Goal: Transaction & Acquisition: Purchase product/service

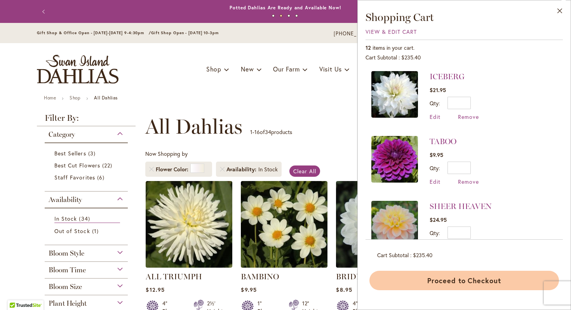
click at [442, 278] on button "Proceed to Checkout" at bounding box center [465, 280] width 190 height 19
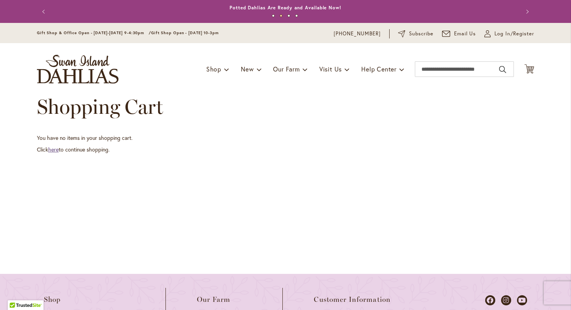
click at [55, 150] on link "here" at bounding box center [53, 149] width 10 height 7
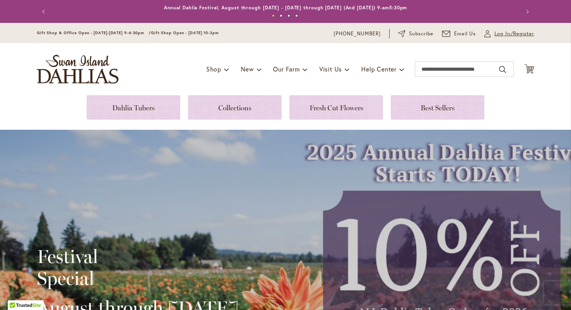
click at [516, 32] on span "Log In/Register" at bounding box center [515, 34] width 40 height 8
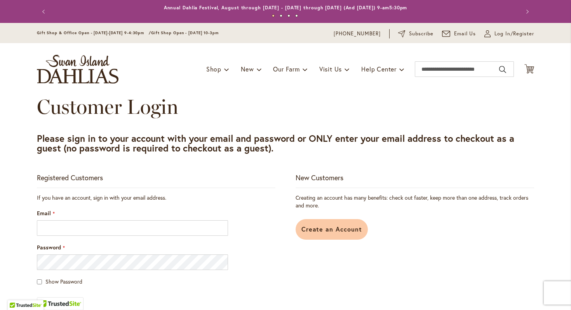
click at [326, 230] on span "Create an Account" at bounding box center [332, 229] width 61 height 8
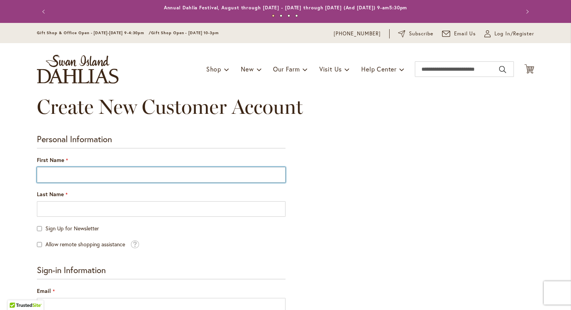
click at [160, 175] on input "First Name" at bounding box center [161, 175] width 249 height 16
type input "******"
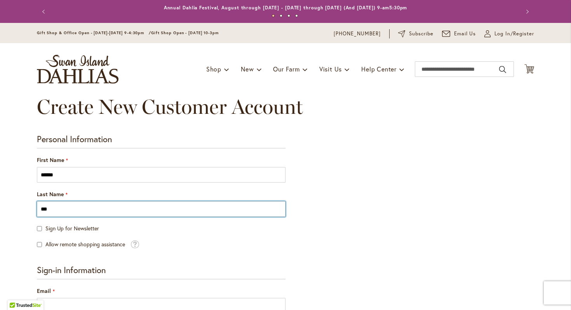
type input "***"
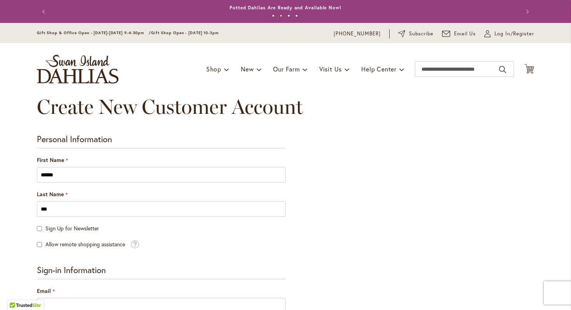
click at [42, 230] on div "Sign Up for Newsletter" at bounding box center [161, 229] width 249 height 8
click at [136, 241] on span at bounding box center [135, 243] width 9 height 9
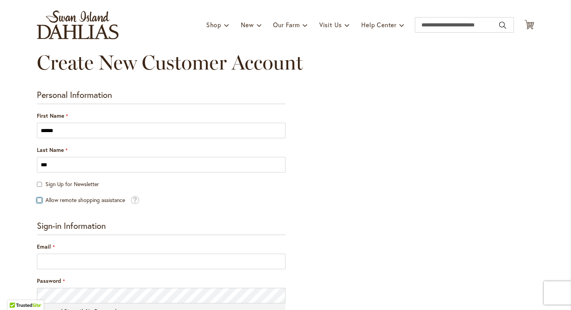
scroll to position [63, 0]
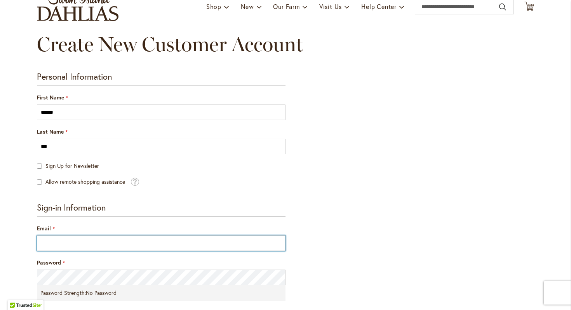
click at [77, 238] on input "Email" at bounding box center [161, 244] width 249 height 16
type input "**********"
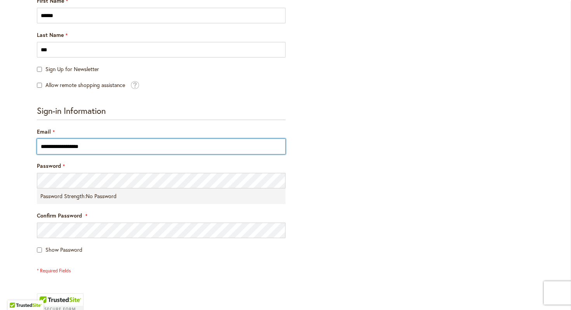
scroll to position [163, 0]
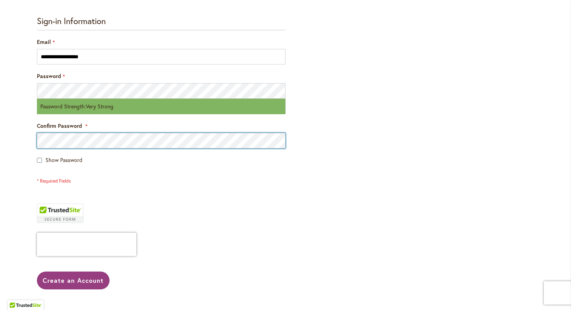
scroll to position [261, 0]
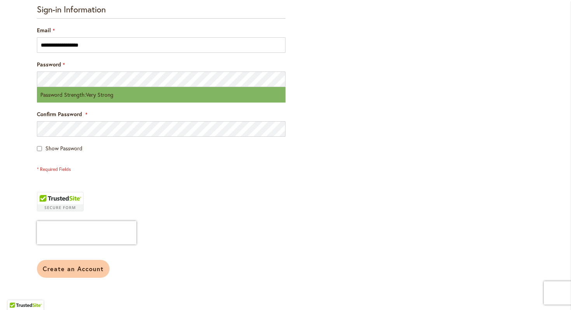
click at [82, 270] on span "Create an Account" at bounding box center [73, 269] width 61 height 8
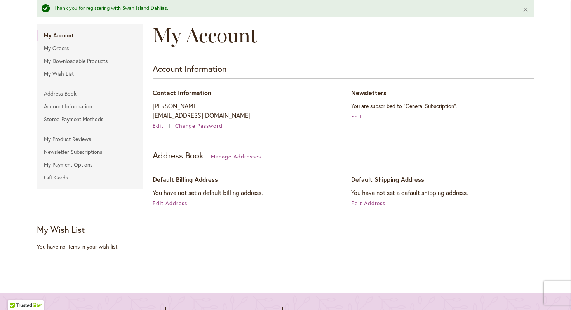
scroll to position [97, 0]
click at [178, 202] on span "Edit Address" at bounding box center [170, 202] width 35 height 7
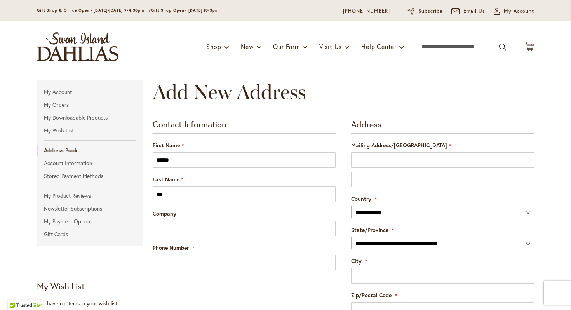
scroll to position [26, 0]
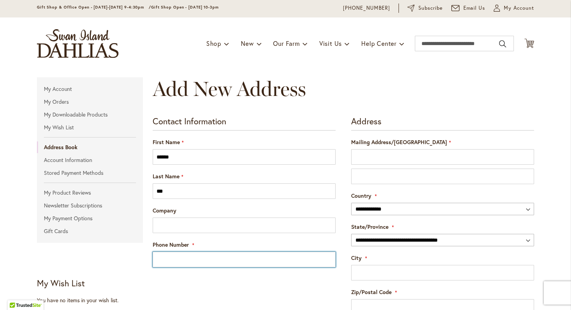
click at [280, 256] on input "Phone Number" at bounding box center [244, 260] width 183 height 16
type input "**********"
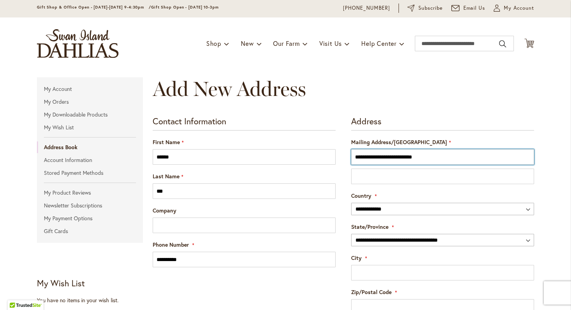
type input "**********"
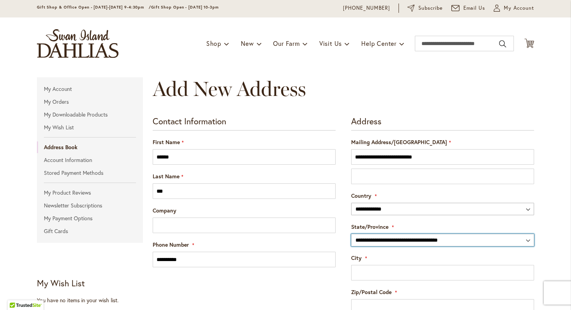
select select "**"
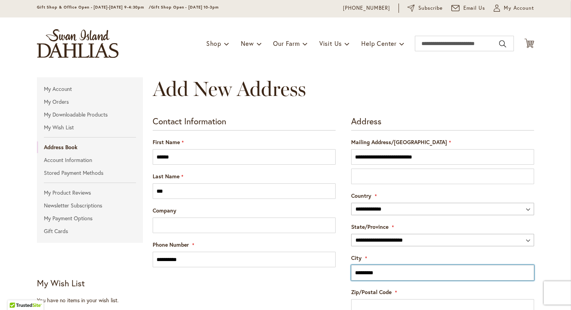
type input "*********"
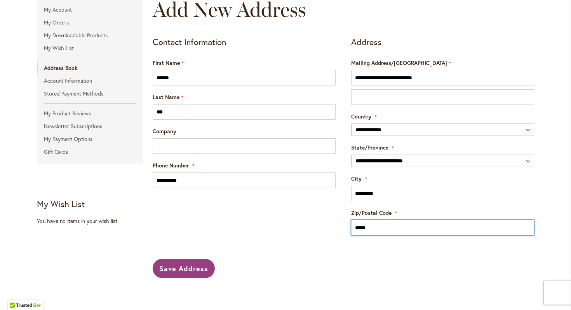
scroll to position [176, 0]
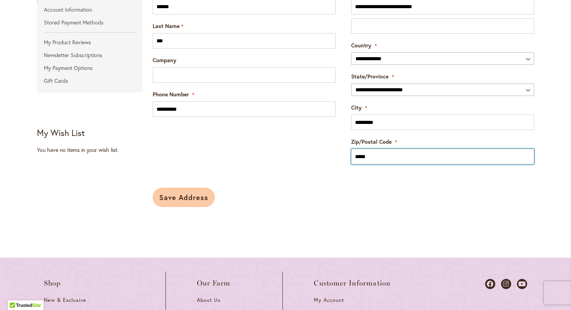
type input "*****"
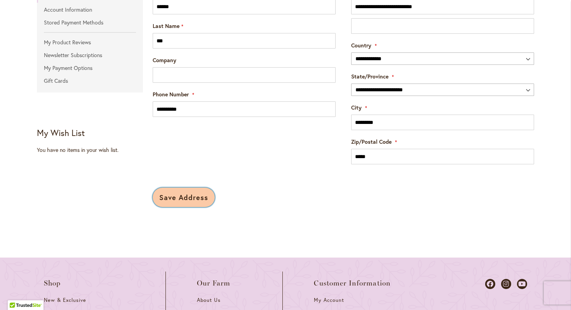
click at [188, 195] on span "Save Address" at bounding box center [183, 197] width 49 height 9
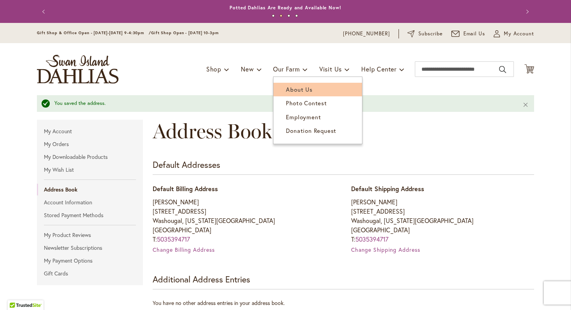
click at [290, 88] on span "About Us" at bounding box center [299, 89] width 26 height 8
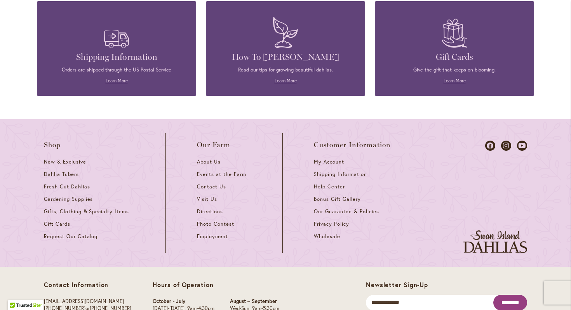
scroll to position [940, 0]
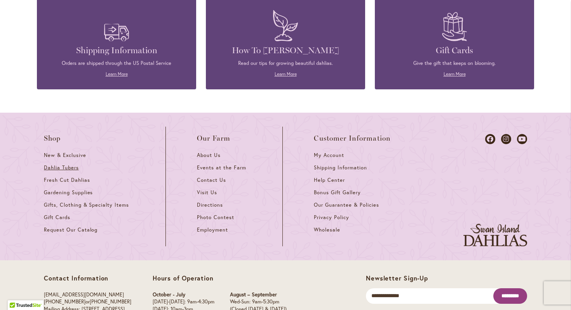
click at [70, 164] on span "Dahlia Tubers" at bounding box center [61, 167] width 35 height 7
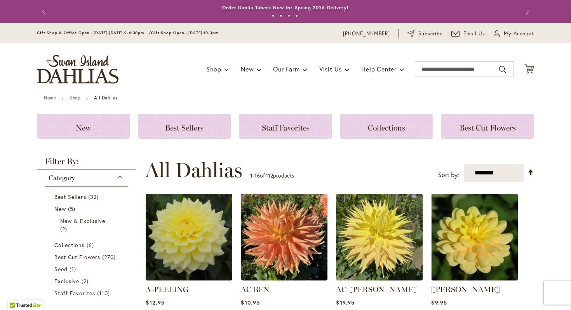
click at [311, 7] on link "Order Dahlia Tubers Now for Spring 2026 Delivery!" at bounding box center [285, 8] width 127 height 6
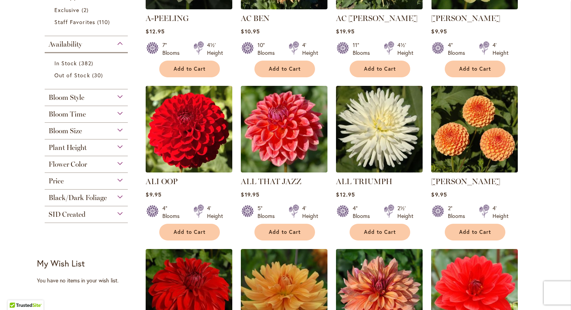
scroll to position [275, 0]
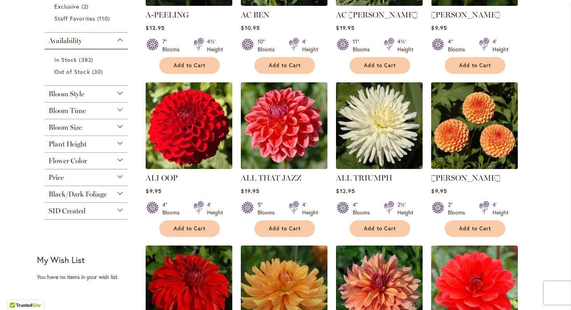
click at [106, 157] on div "Flower Color" at bounding box center [86, 159] width 83 height 12
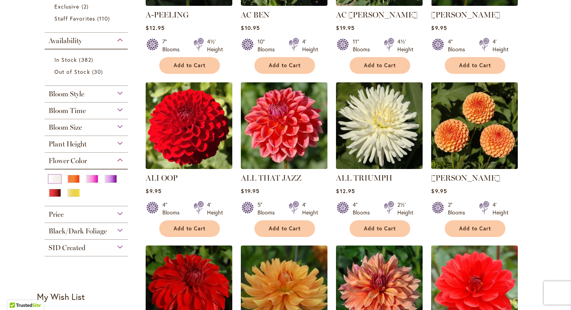
click at [54, 177] on div "White/Cream" at bounding box center [55, 179] width 12 height 8
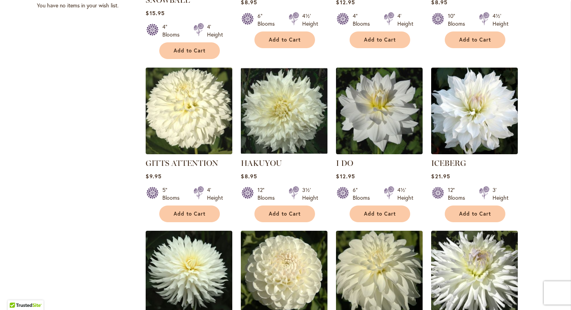
scroll to position [460, 0]
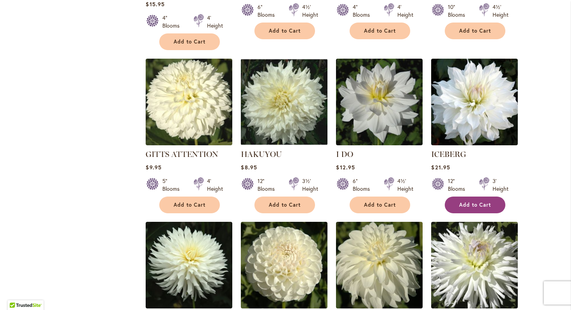
click at [462, 204] on span "Add to Cart" at bounding box center [475, 205] width 32 height 7
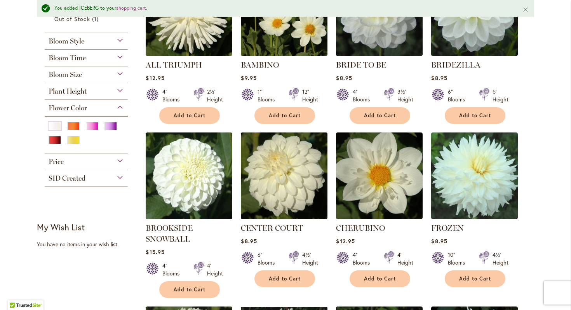
scroll to position [195, 0]
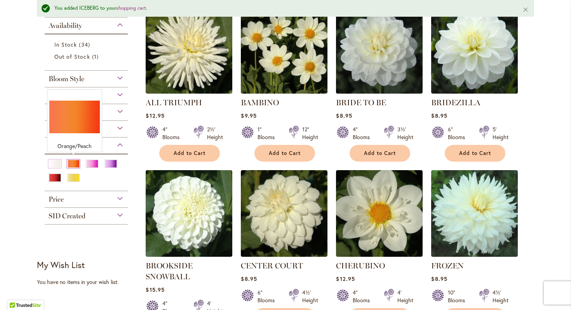
click at [74, 163] on div "Orange/Peach" at bounding box center [73, 164] width 12 height 8
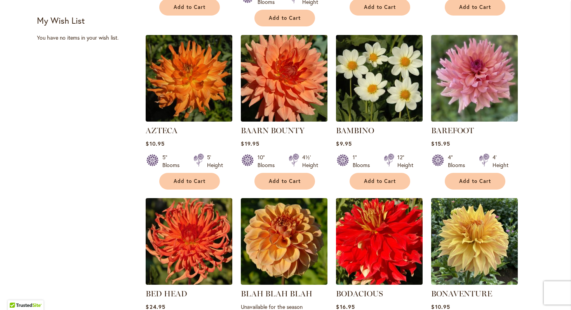
scroll to position [485, 0]
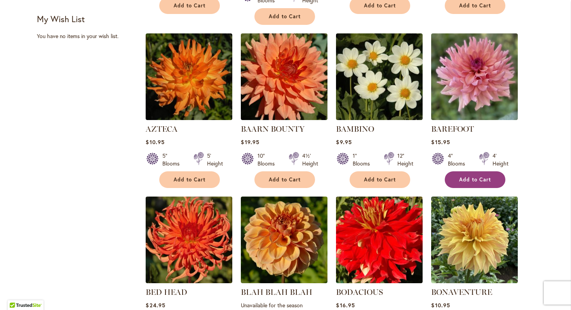
click at [465, 176] on span "Add to Cart" at bounding box center [475, 179] width 32 height 7
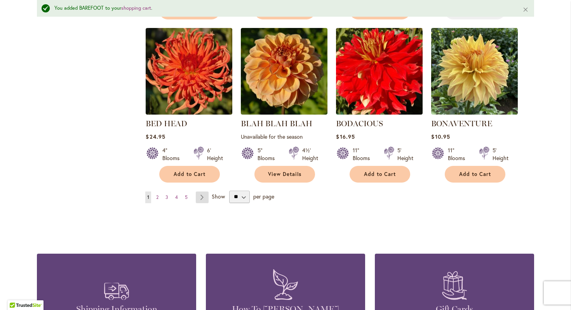
scroll to position [694, 0]
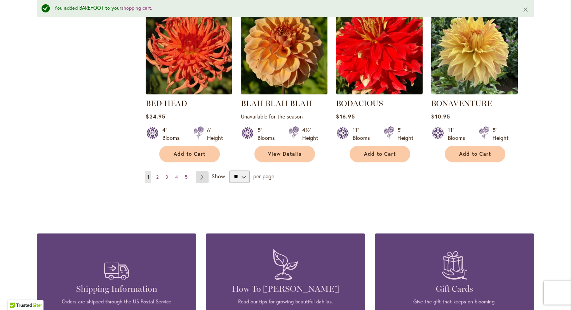
click at [202, 171] on link "Page Next" at bounding box center [202, 177] width 13 height 12
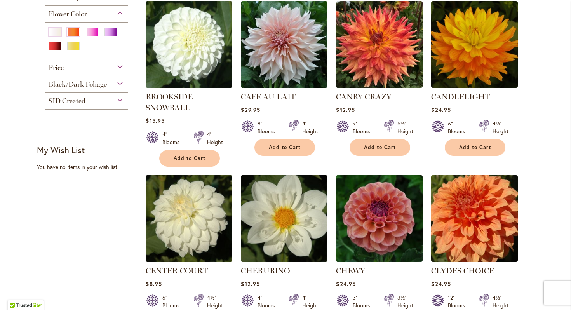
scroll to position [354, 0]
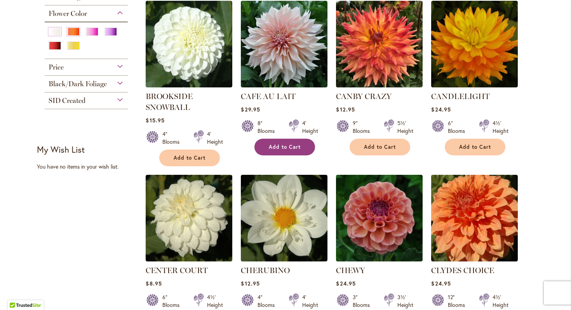
click at [275, 144] on span "Add to Cart" at bounding box center [285, 147] width 32 height 7
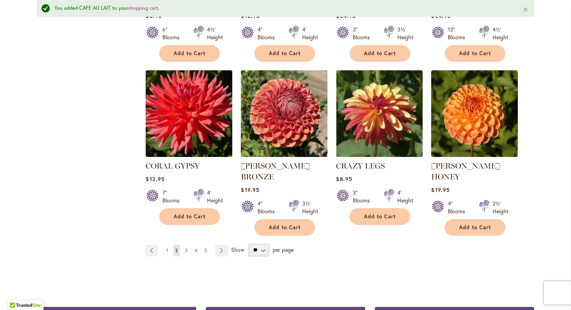
scroll to position [679, 0]
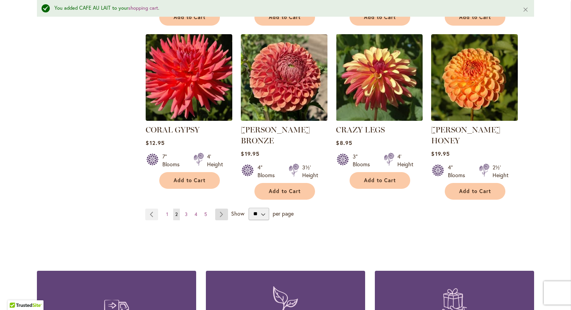
click at [226, 209] on link "Page Next" at bounding box center [221, 215] width 13 height 12
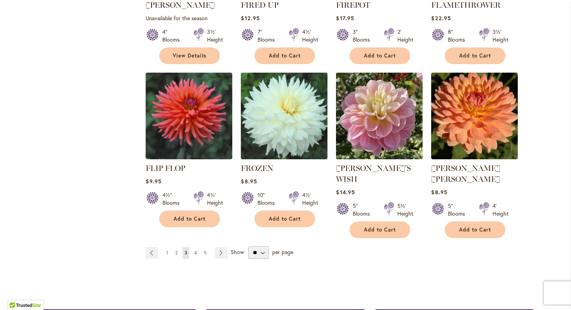
scroll to position [610, 0]
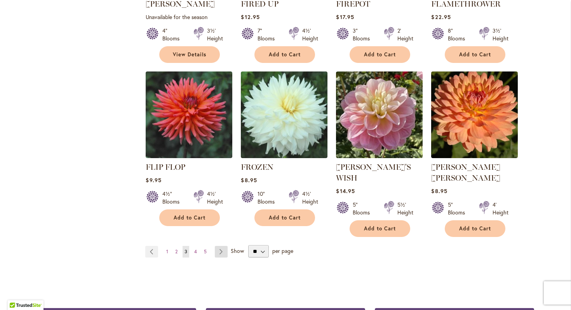
click at [220, 246] on link "Page Next" at bounding box center [221, 252] width 13 height 12
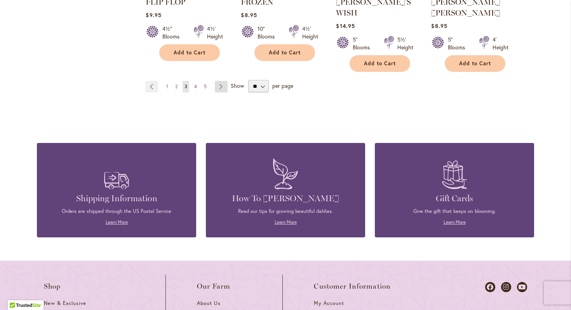
scroll to position [704, 0]
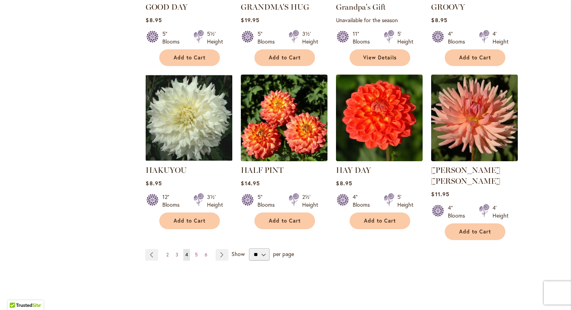
scroll to position [626, 0]
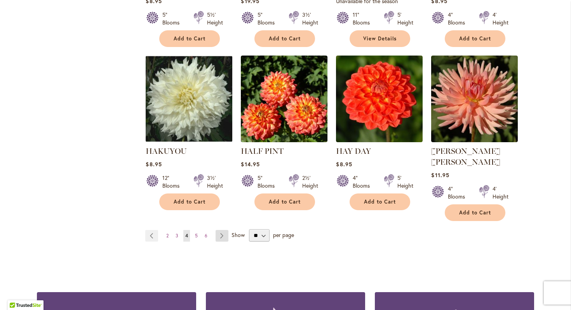
click at [221, 230] on link "Page Next" at bounding box center [222, 236] width 13 height 12
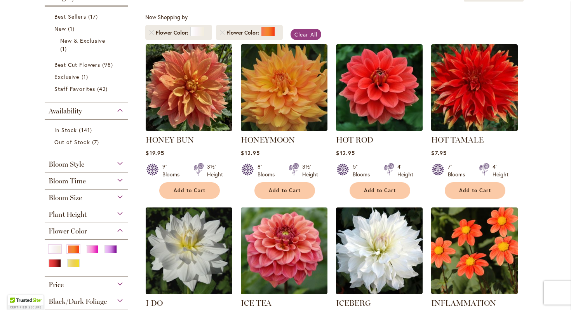
scroll to position [55, 0]
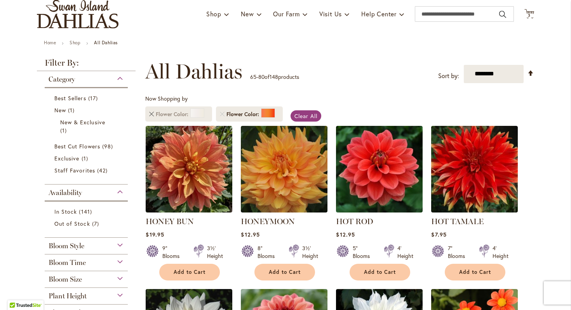
click at [153, 114] on link "Remove Flower Color White/Cream" at bounding box center [151, 114] width 5 height 5
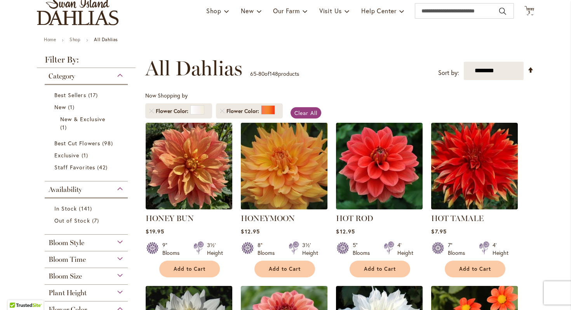
scroll to position [61, 0]
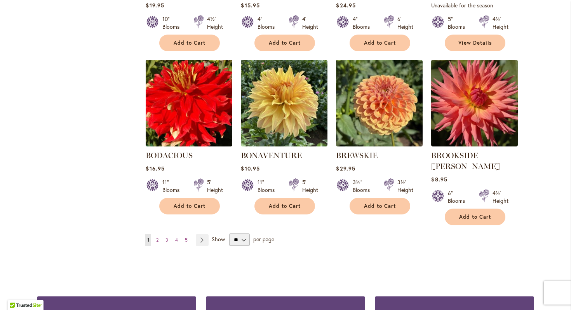
scroll to position [635, 0]
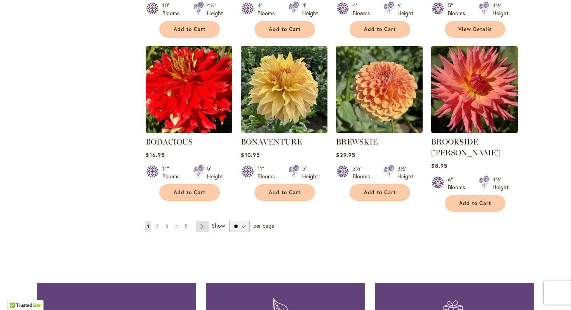
click at [203, 221] on link "Page Next" at bounding box center [202, 227] width 13 height 12
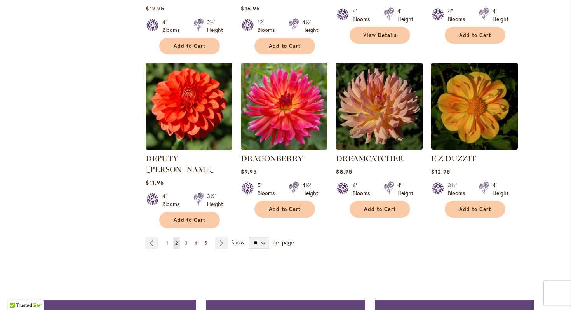
scroll to position [630, 0]
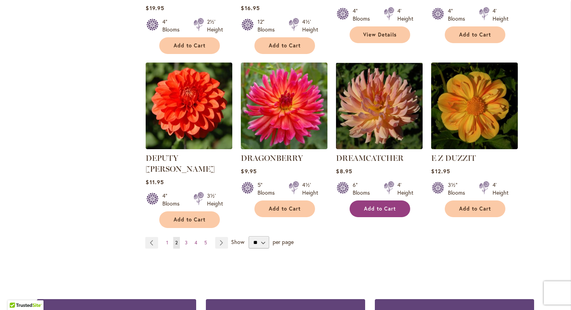
click at [373, 206] on span "Add to Cart" at bounding box center [380, 209] width 32 height 7
click at [223, 237] on link "Page Next" at bounding box center [221, 243] width 13 height 12
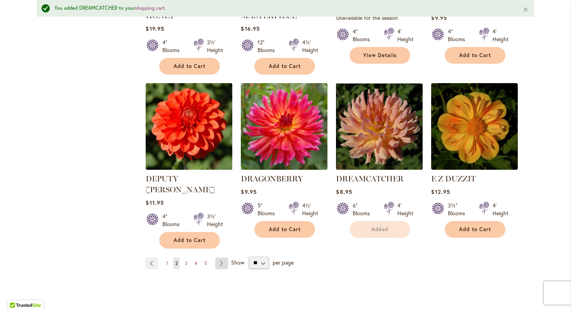
scroll to position [650, 0]
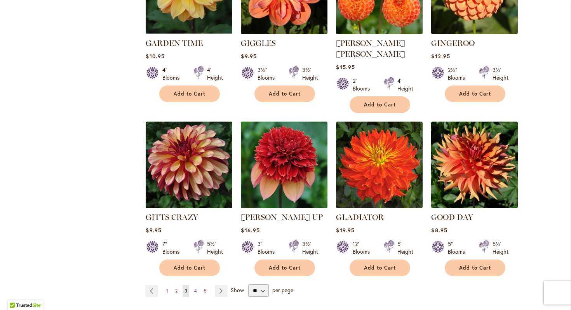
scroll to position [616, 0]
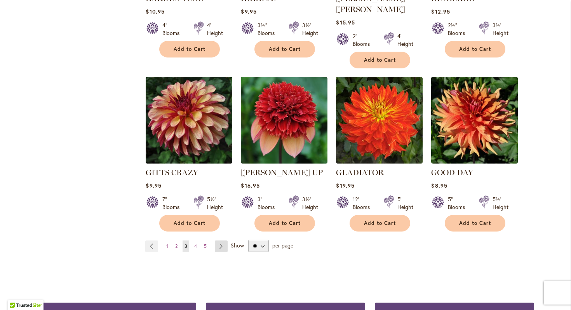
click at [222, 241] on link "Page Next" at bounding box center [221, 247] width 13 height 12
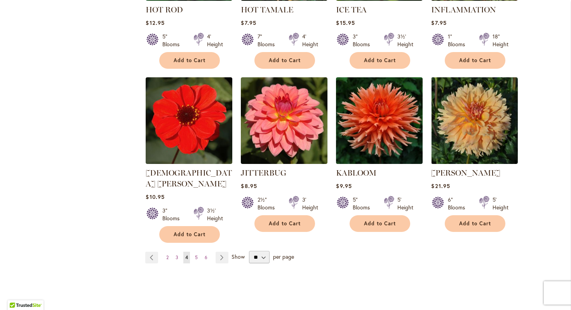
scroll to position [625, 0]
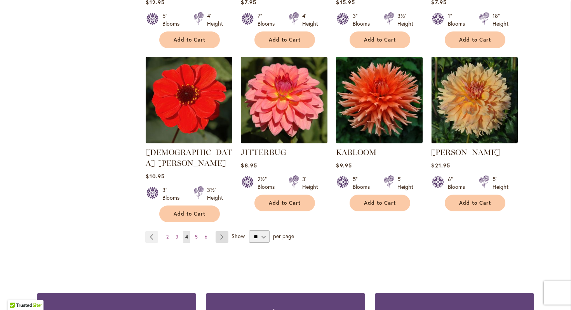
click at [223, 231] on link "Page Next" at bounding box center [222, 237] width 13 height 12
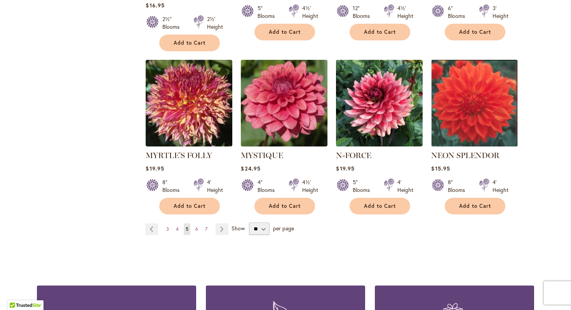
scroll to position [625, 0]
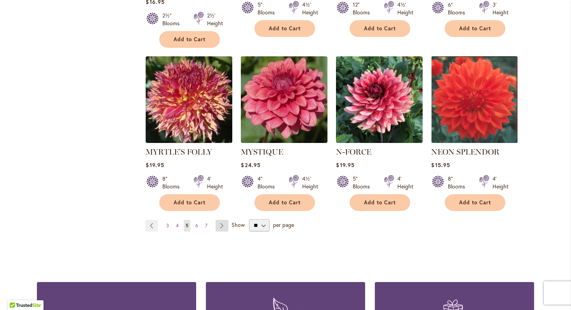
click at [223, 220] on link "Page Next" at bounding box center [222, 226] width 13 height 12
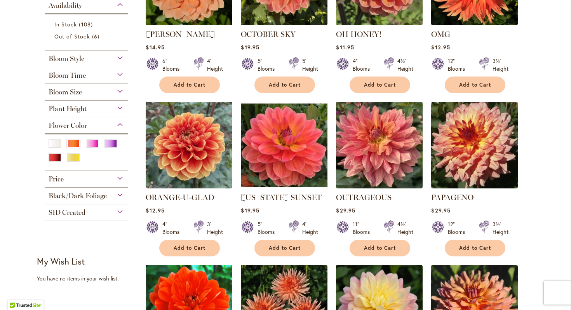
scroll to position [245, 0]
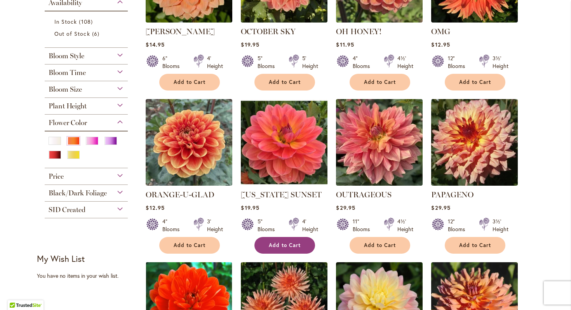
click at [278, 242] on span "Add to Cart" at bounding box center [285, 245] width 32 height 7
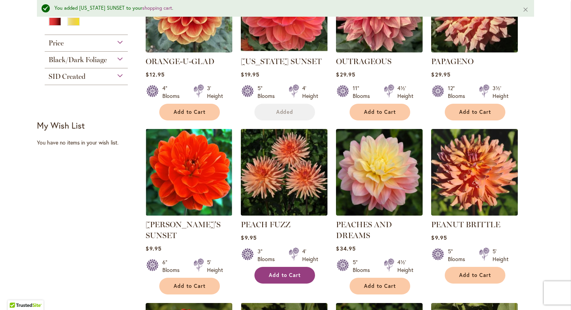
scroll to position [420, 0]
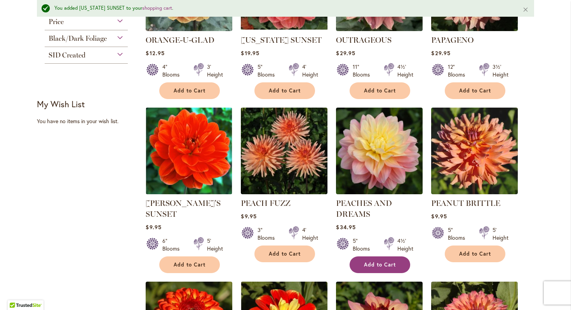
click at [379, 262] on span "Add to Cart" at bounding box center [380, 265] width 32 height 7
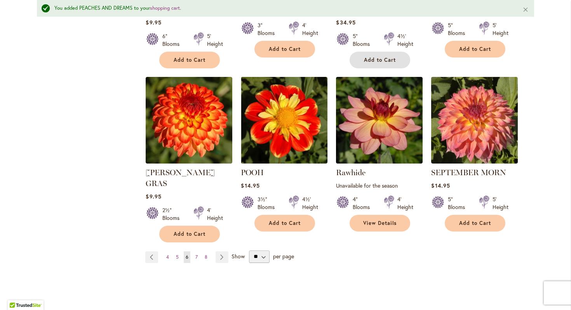
scroll to position [638, 0]
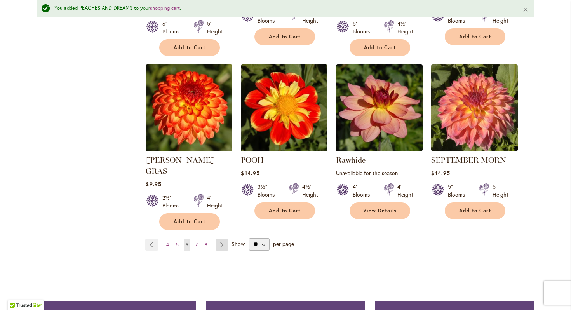
click at [223, 239] on link "Page Next" at bounding box center [222, 245] width 13 height 12
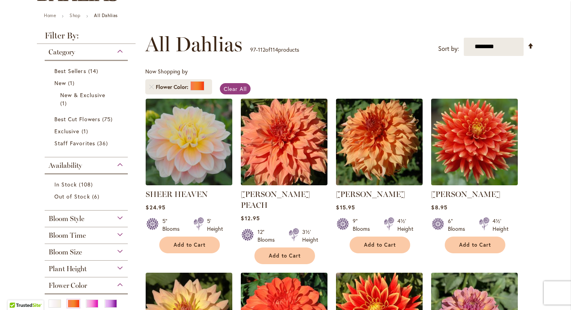
scroll to position [94, 0]
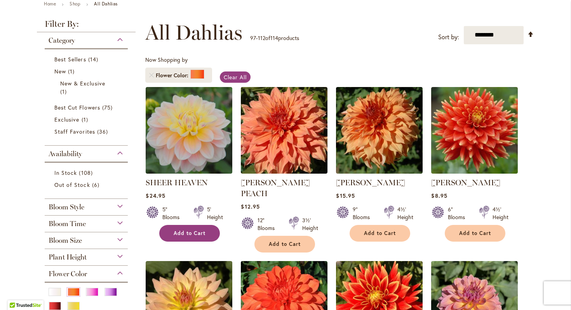
click at [200, 232] on span "Add to Cart" at bounding box center [190, 233] width 32 height 7
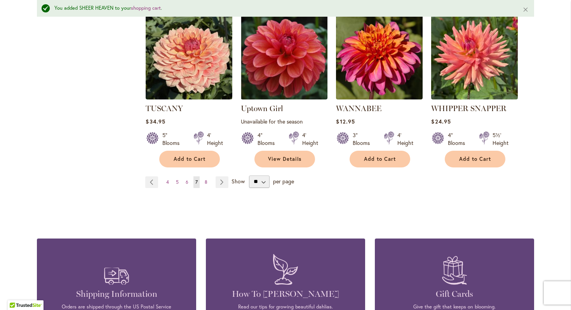
scroll to position [709, 0]
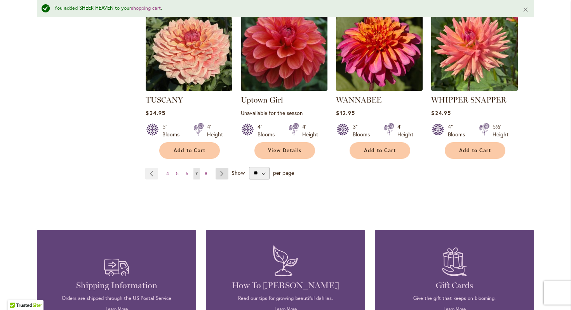
click at [220, 168] on link "Page Next" at bounding box center [222, 174] width 13 height 12
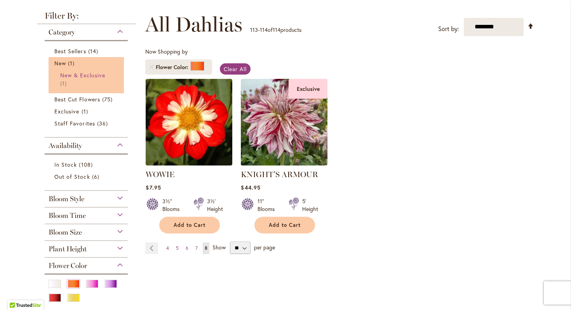
scroll to position [130, 0]
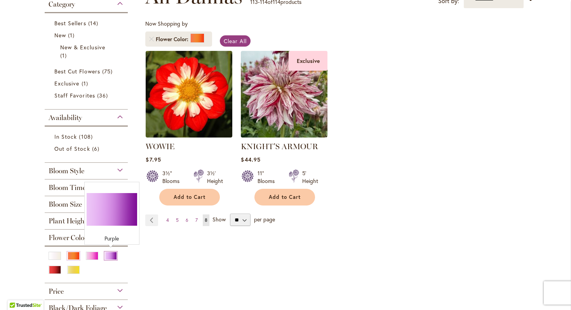
click at [114, 254] on div "Purple" at bounding box center [111, 256] width 12 height 8
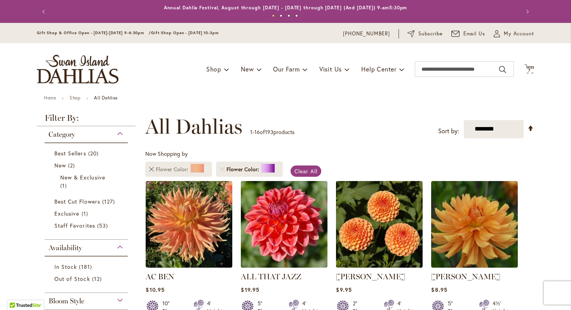
click at [153, 168] on link "Remove Flower Color Orange/Peach" at bounding box center [151, 169] width 5 height 5
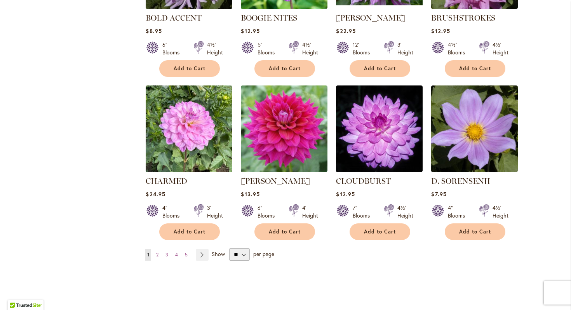
scroll to position [595, 0]
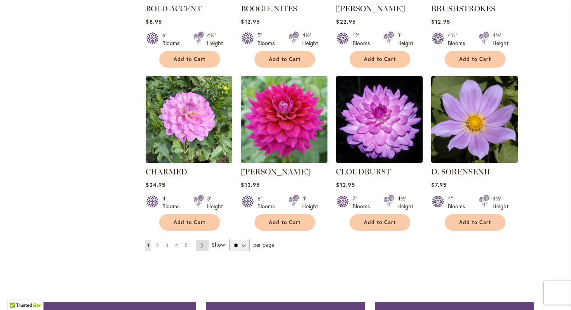
click at [202, 245] on link "Page Next" at bounding box center [202, 246] width 13 height 12
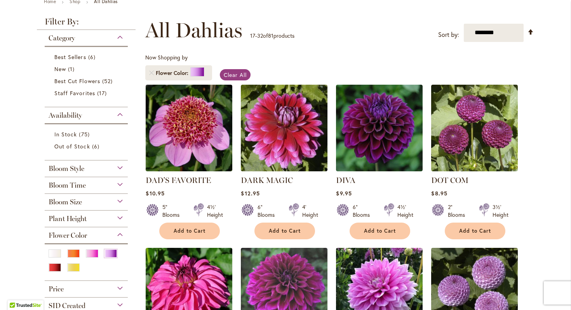
scroll to position [104, 0]
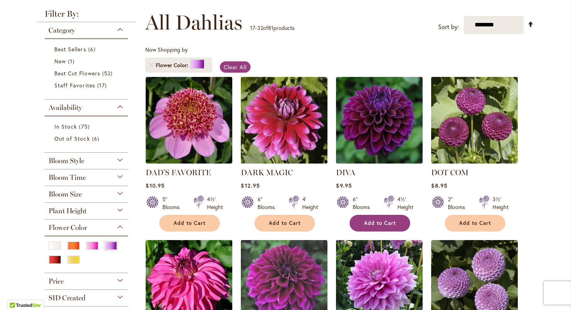
click at [385, 222] on span "Add to Cart" at bounding box center [380, 223] width 32 height 7
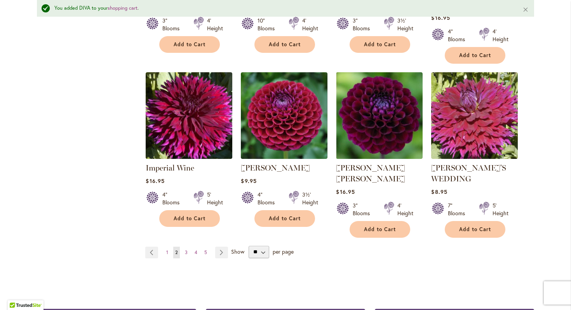
scroll to position [647, 0]
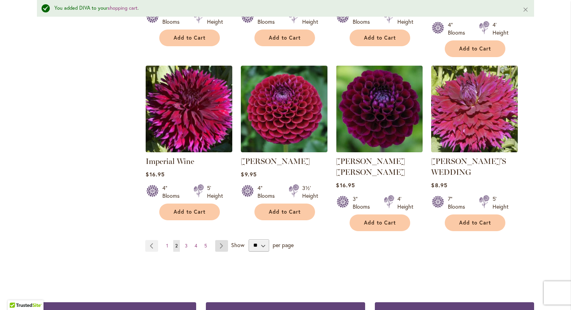
click at [221, 240] on link "Page Next" at bounding box center [221, 246] width 13 height 12
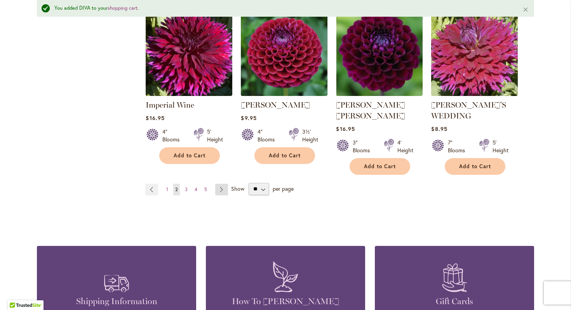
scroll to position [704, 0]
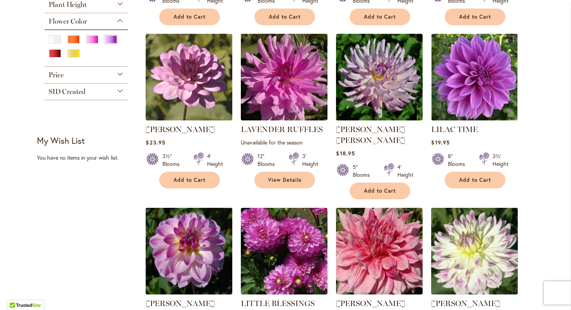
scroll to position [324, 0]
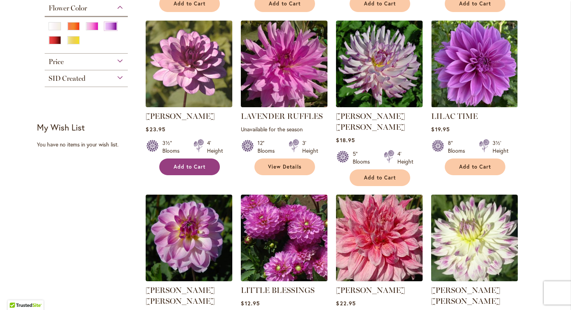
click at [204, 168] on span "Add to Cart" at bounding box center [190, 167] width 32 height 7
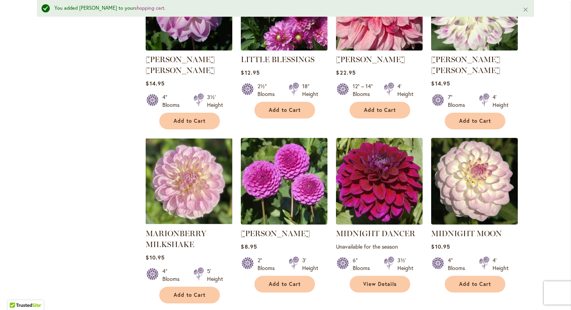
scroll to position [576, 0]
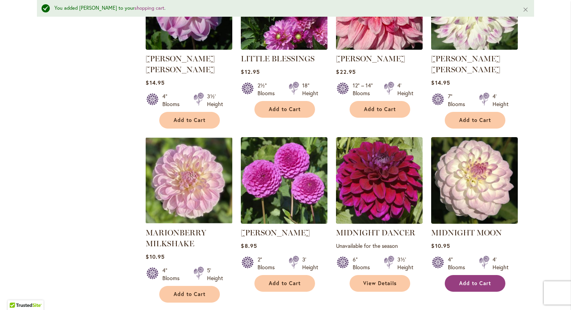
click at [475, 280] on span "Add to Cart" at bounding box center [475, 283] width 32 height 7
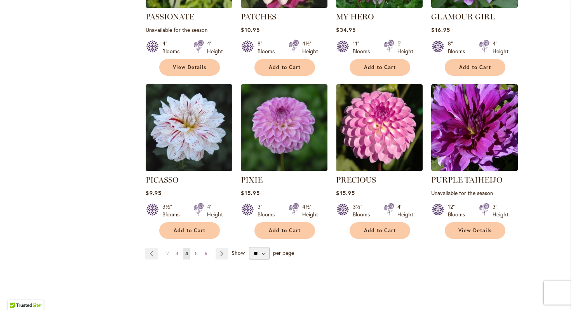
scroll to position [599, 0]
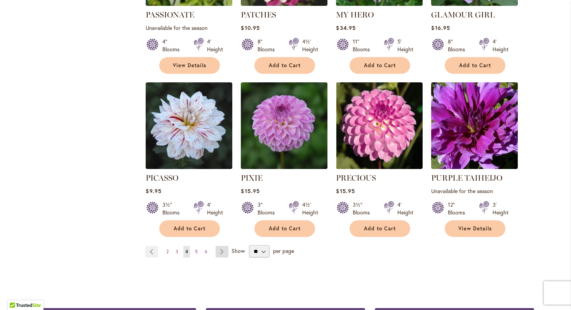
click at [221, 246] on link "Page Next" at bounding box center [222, 252] width 13 height 12
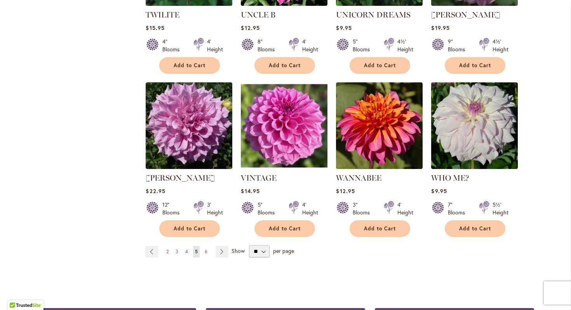
scroll to position [626, 0]
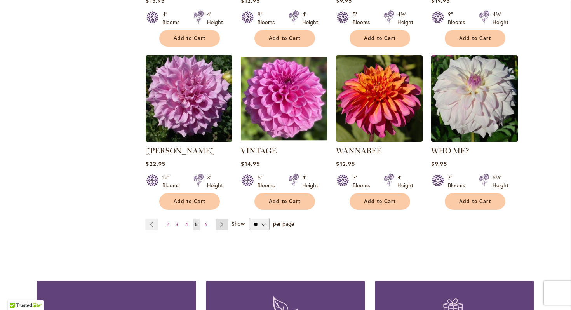
click at [216, 219] on link "Page Next" at bounding box center [222, 225] width 13 height 12
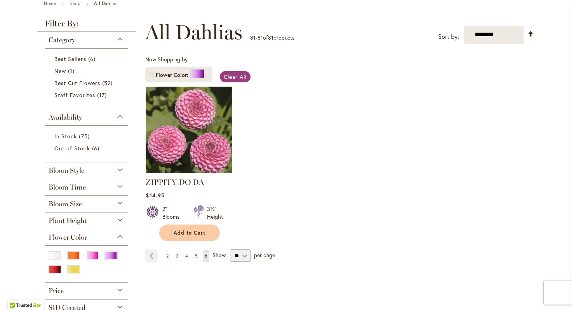
scroll to position [110, 0]
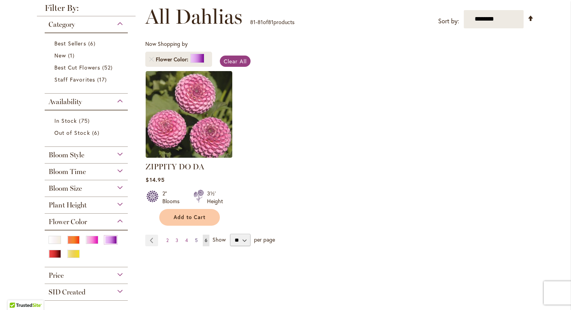
click at [197, 239] on span "5" at bounding box center [196, 240] width 3 height 6
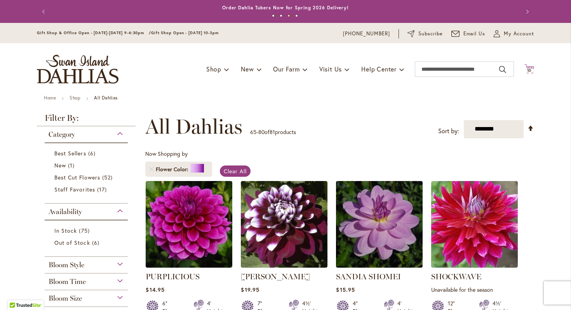
click at [527, 71] on span "10" at bounding box center [529, 70] width 5 height 5
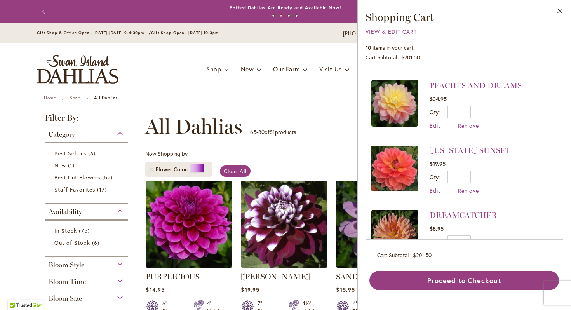
scroll to position [257, 0]
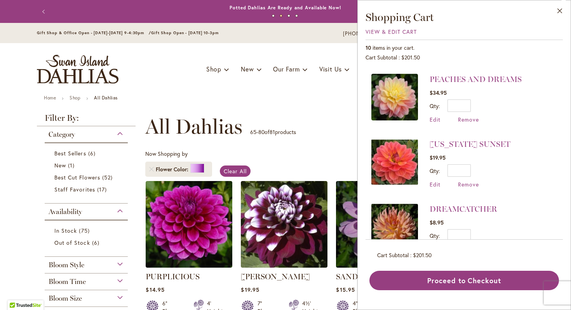
click at [300, 115] on div "**********" at bounding box center [339, 126] width 389 height 23
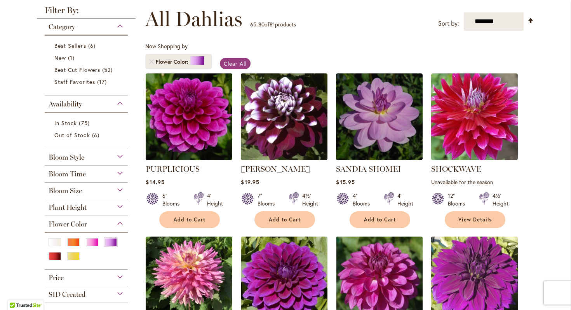
scroll to position [0, 0]
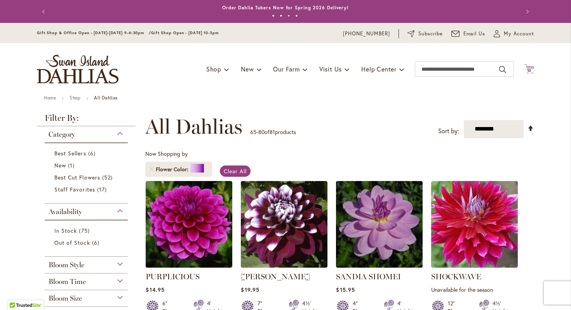
click at [531, 68] on icon at bounding box center [530, 68] width 10 height 9
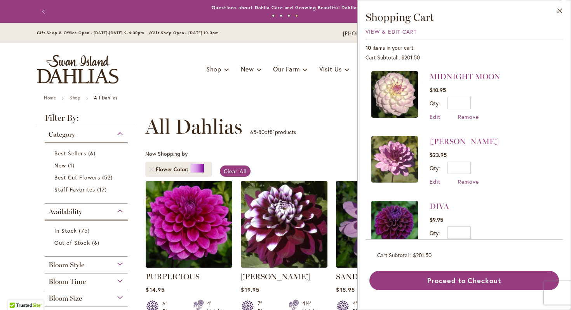
click at [309, 115] on div "**********" at bounding box center [339, 126] width 389 height 23
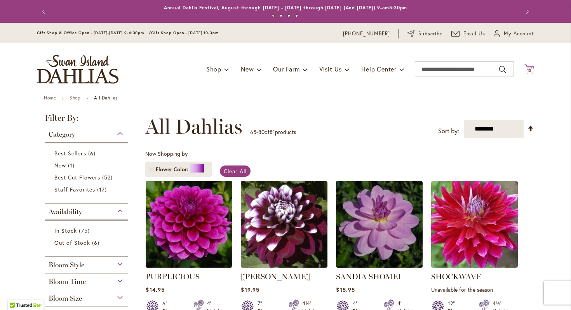
click at [531, 70] on span "10" at bounding box center [529, 70] width 5 height 5
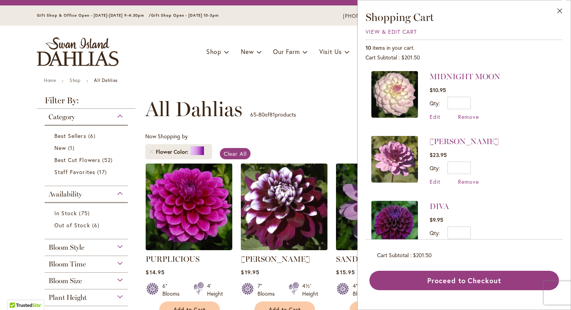
scroll to position [74, 0]
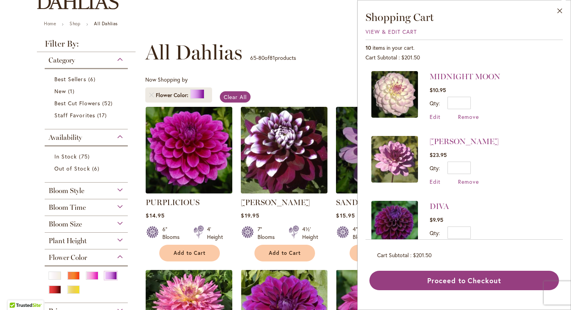
click at [348, 62] on div "**********" at bounding box center [339, 52] width 389 height 23
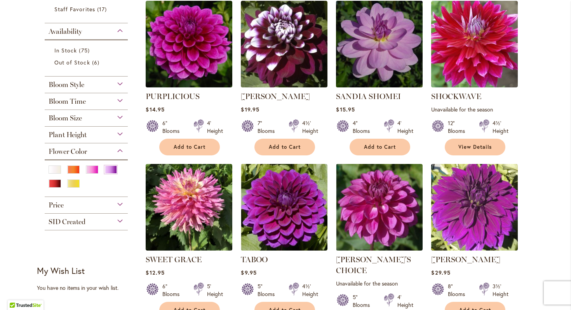
scroll to position [120, 0]
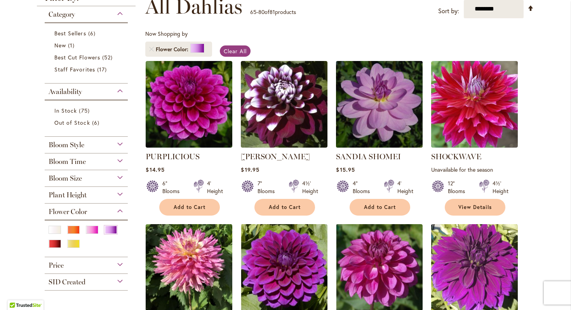
click at [365, 116] on img at bounding box center [379, 104] width 91 height 91
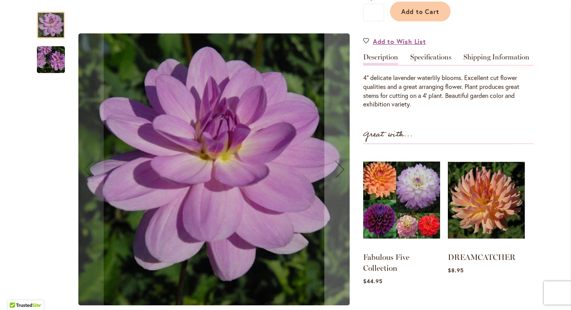
scroll to position [187, 0]
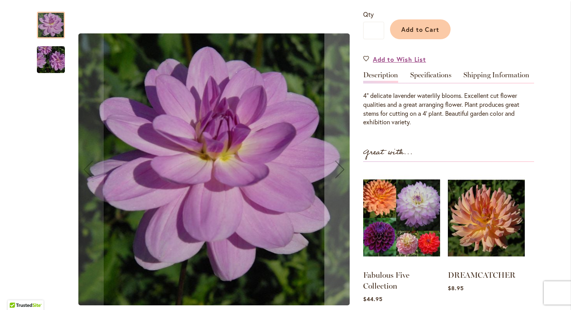
click at [56, 59] on img "SANDIA SHOMEI" at bounding box center [51, 59] width 56 height 37
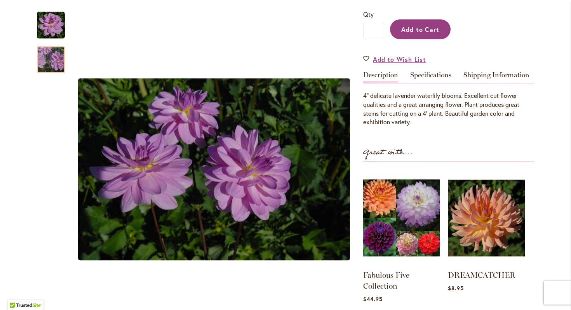
click at [409, 31] on span "Add to Cart" at bounding box center [420, 29] width 38 height 8
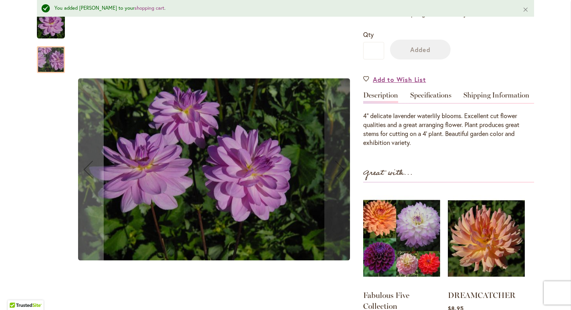
scroll to position [208, 0]
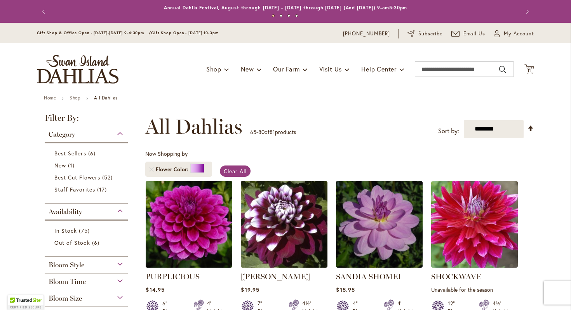
scroll to position [3, 0]
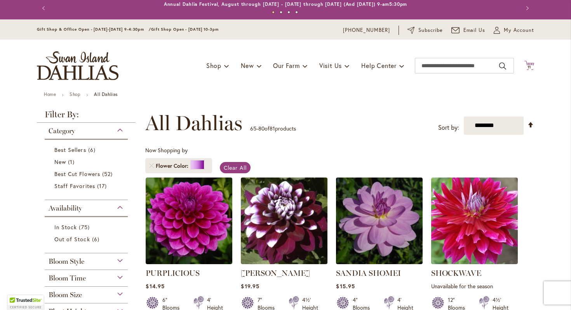
click at [532, 61] on icon "Cart .cls-1 { fill: #231f20; }" at bounding box center [530, 66] width 10 height 10
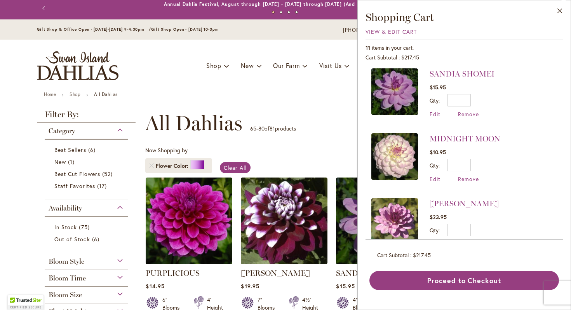
scroll to position [7, 0]
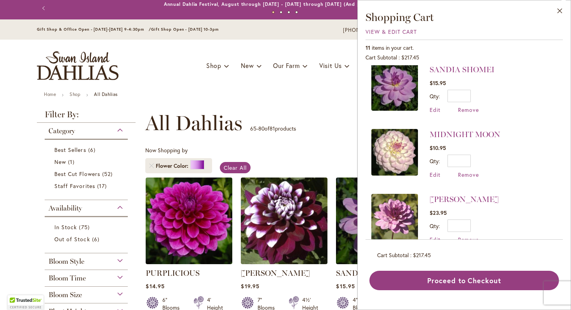
click at [284, 126] on p "65 - 80 of 81 products" at bounding box center [273, 128] width 46 height 12
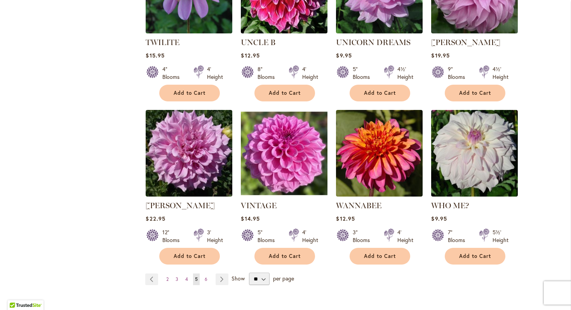
scroll to position [613, 0]
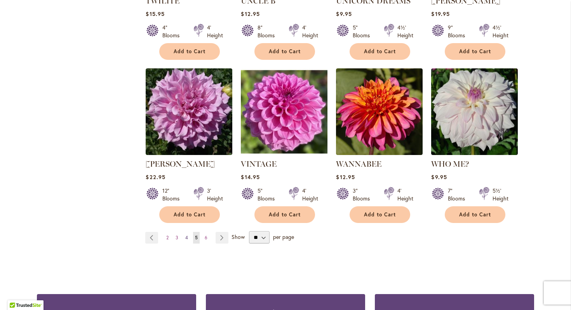
click at [188, 232] on link "Page 4" at bounding box center [186, 238] width 7 height 12
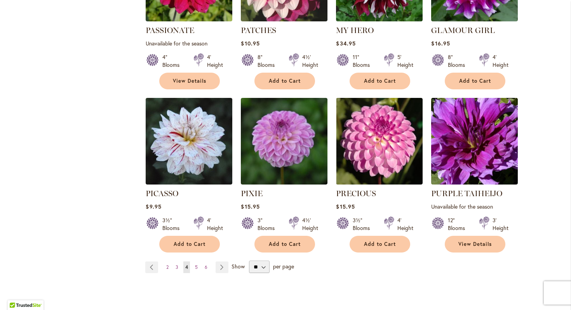
scroll to position [589, 0]
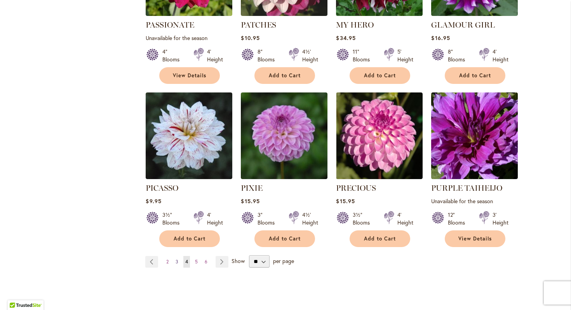
click at [178, 259] on span "3" at bounding box center [177, 262] width 3 height 6
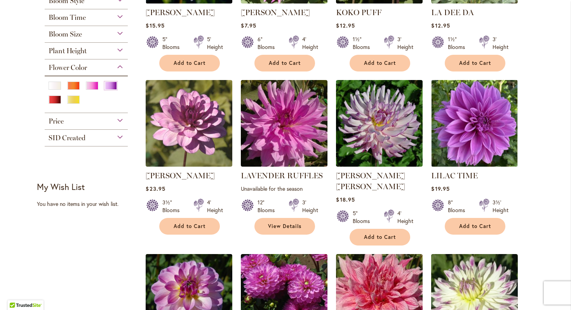
scroll to position [268, 0]
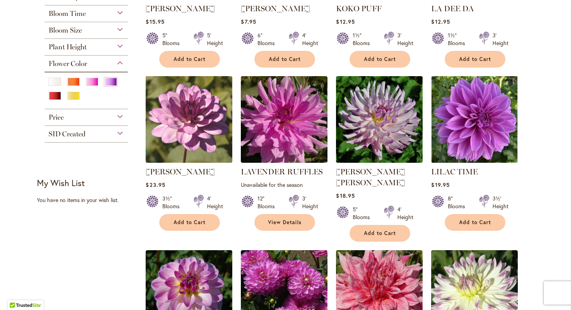
click at [187, 133] on img at bounding box center [189, 119] width 91 height 91
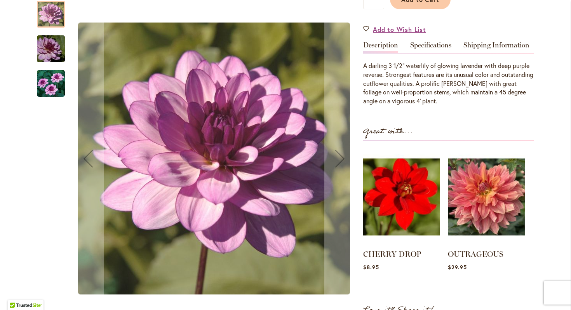
scroll to position [211, 0]
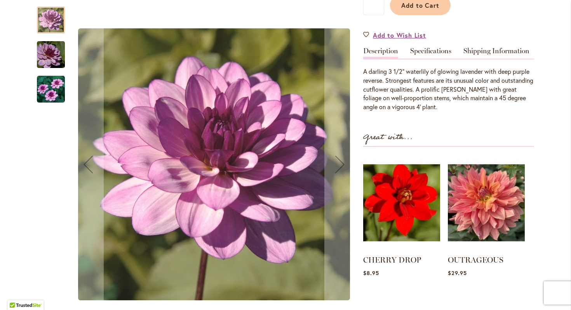
click at [49, 58] on img "LAUREN MICHELE" at bounding box center [51, 54] width 56 height 37
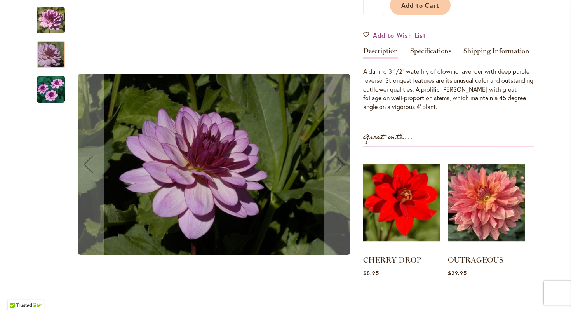
click at [51, 94] on img "LAUREN MICHELE" at bounding box center [51, 89] width 28 height 28
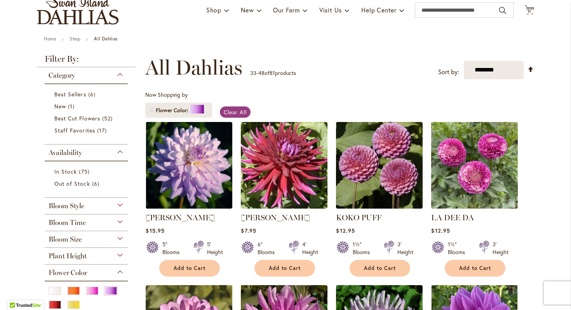
scroll to position [26, 0]
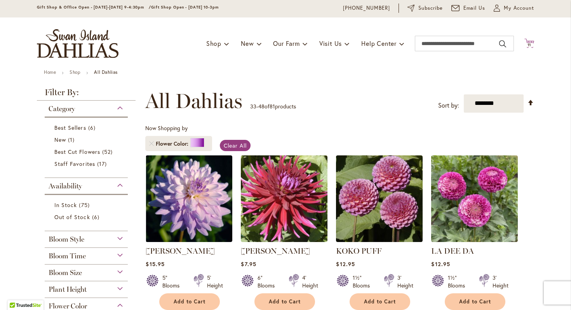
click at [531, 43] on button "Cart .cls-1 { fill: #231f20; } 11 11 items" at bounding box center [530, 43] width 10 height 10
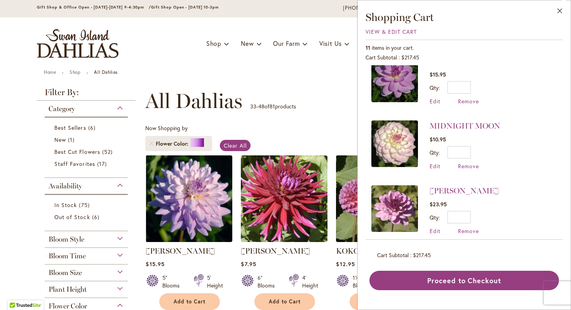
scroll to position [20, 0]
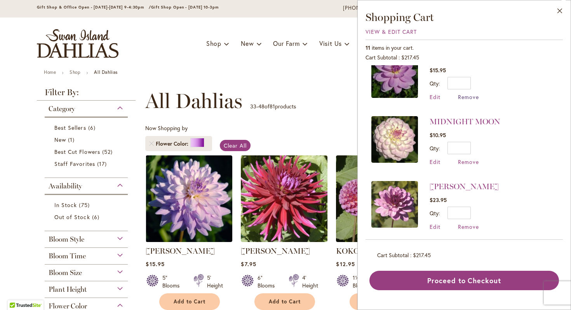
click at [470, 98] on span "Remove" at bounding box center [468, 96] width 21 height 7
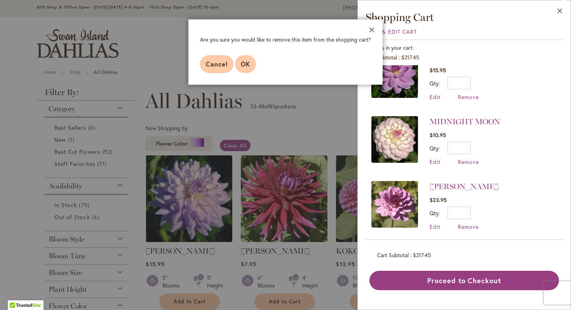
click at [244, 66] on span "OK" at bounding box center [245, 64] width 9 height 8
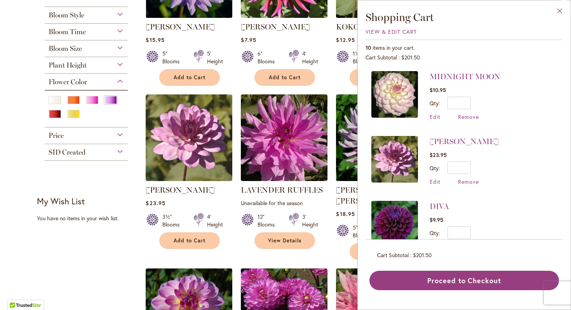
click at [562, 10] on button "Close" at bounding box center [560, 12] width 21 height 24
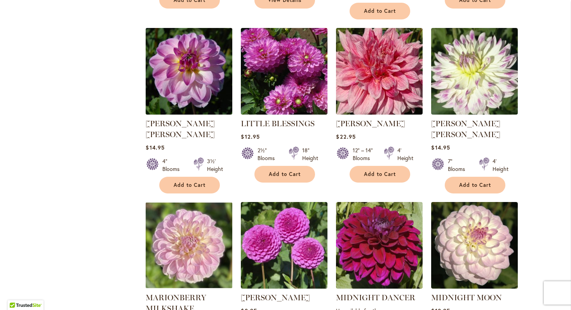
scroll to position [492, 0]
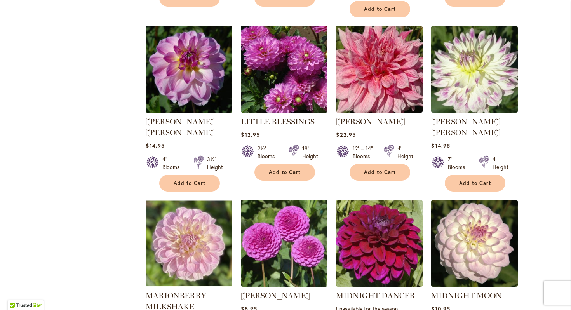
click at [190, 71] on img at bounding box center [189, 69] width 91 height 91
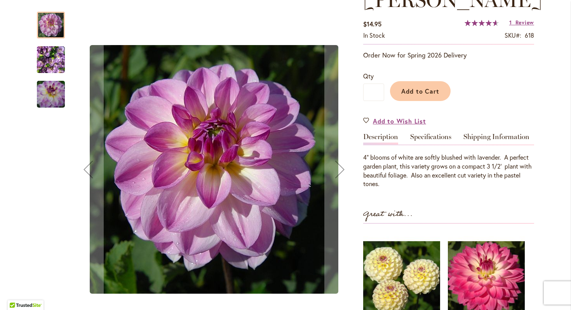
scroll to position [158, 0]
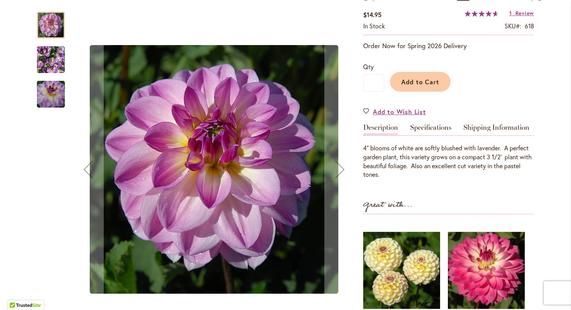
click at [58, 98] on img "LISA LISA" at bounding box center [51, 94] width 56 height 37
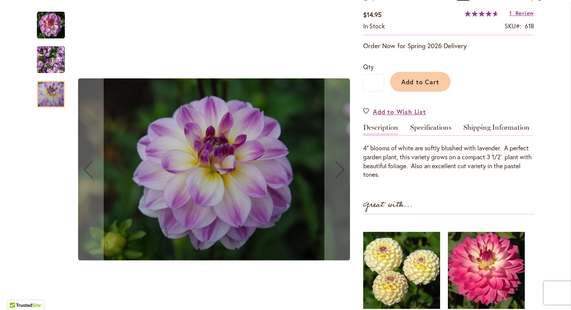
click at [49, 61] on img "LISA LISA" at bounding box center [51, 59] width 28 height 37
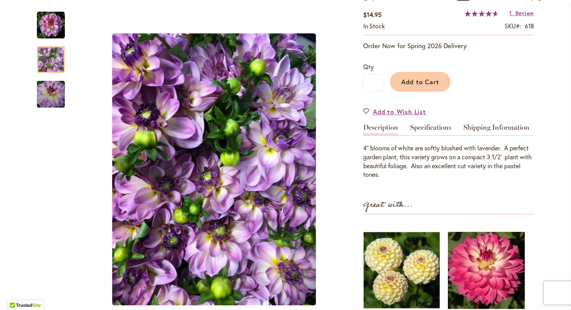
click at [403, 241] on img at bounding box center [402, 270] width 76 height 95
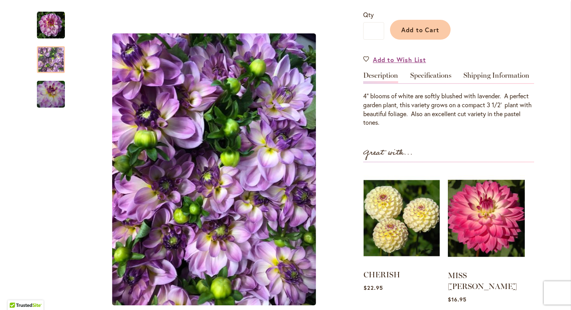
scroll to position [265, 0]
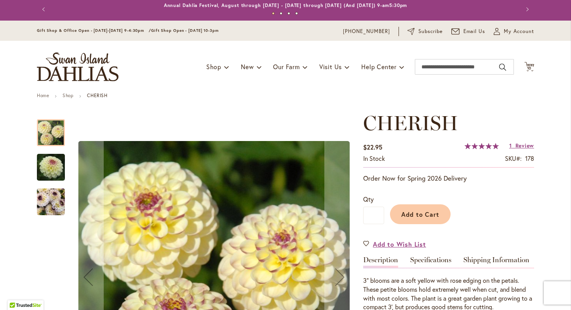
scroll to position [3, 0]
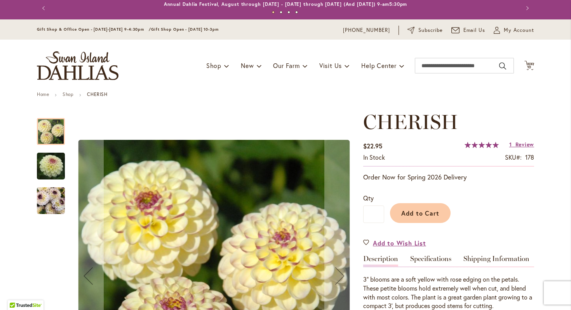
click at [52, 169] on img "CHERISH" at bounding box center [51, 166] width 56 height 37
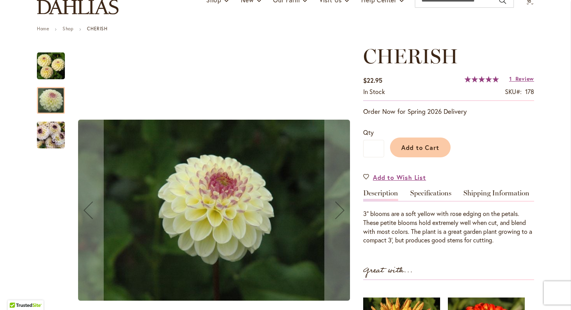
scroll to position [82, 0]
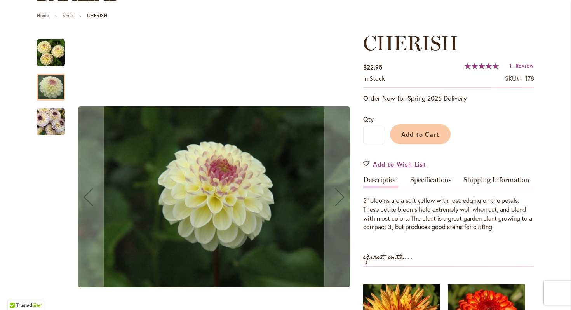
click at [50, 115] on img "CHERISH" at bounding box center [51, 121] width 28 height 37
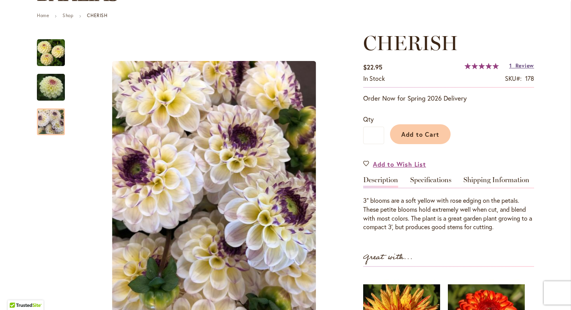
click at [519, 67] on span "Review" at bounding box center [525, 65] width 19 height 7
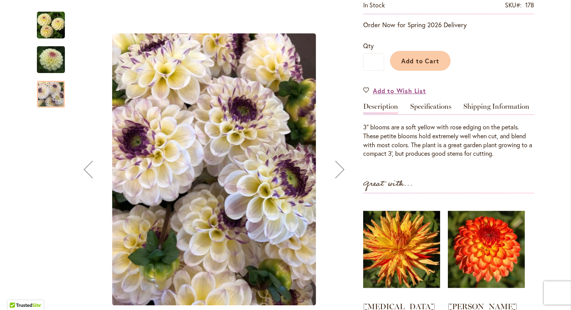
scroll to position [156, 0]
click at [49, 58] on img "CHERISH" at bounding box center [51, 59] width 56 height 37
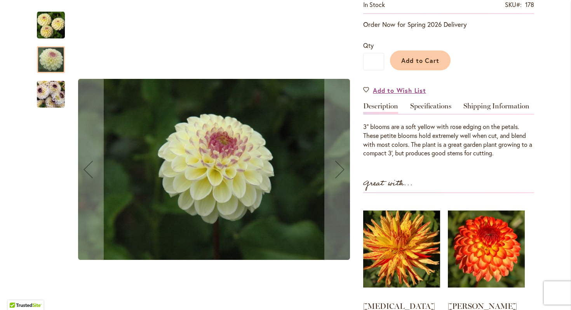
click at [55, 20] on img "CHERISH" at bounding box center [51, 25] width 28 height 28
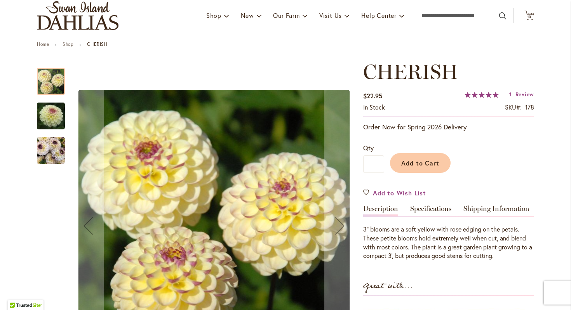
scroll to position [0, 0]
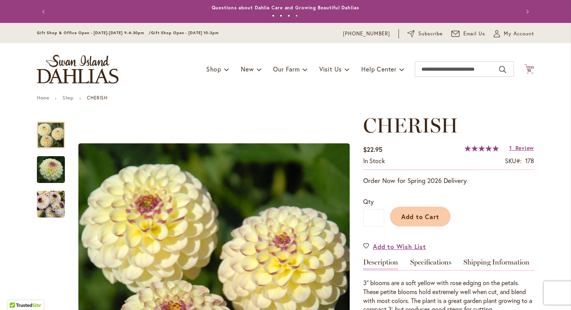
click at [532, 66] on icon "Cart .cls-1 { fill: #231f20; }" at bounding box center [530, 69] width 10 height 10
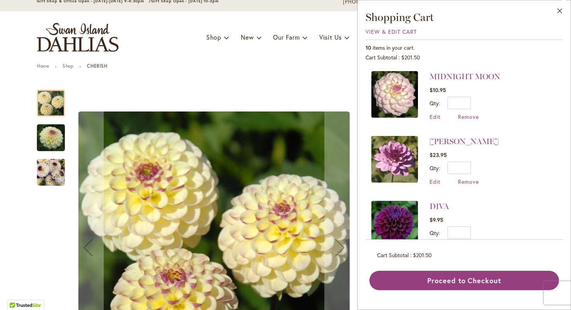
scroll to position [36, 0]
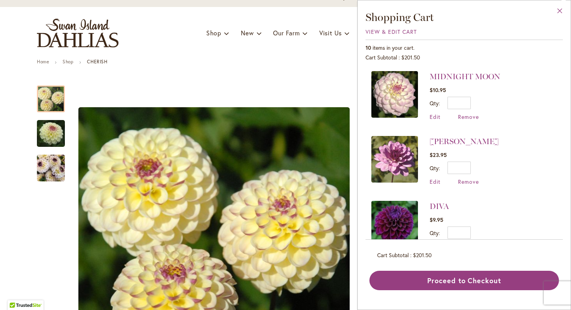
click at [559, 10] on button "Close" at bounding box center [560, 12] width 21 height 24
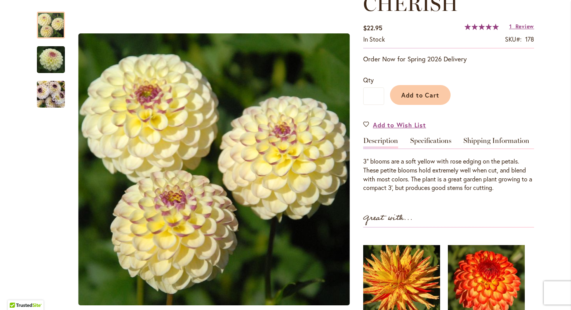
scroll to position [0, 0]
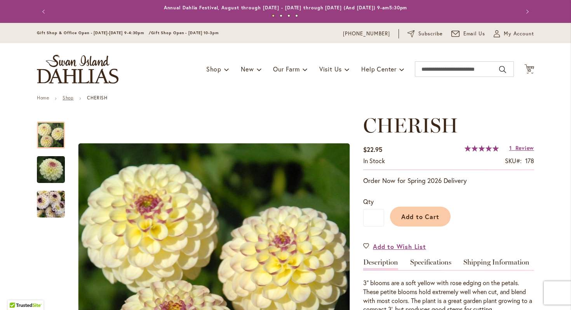
click at [70, 97] on link "Shop" at bounding box center [68, 98] width 11 height 6
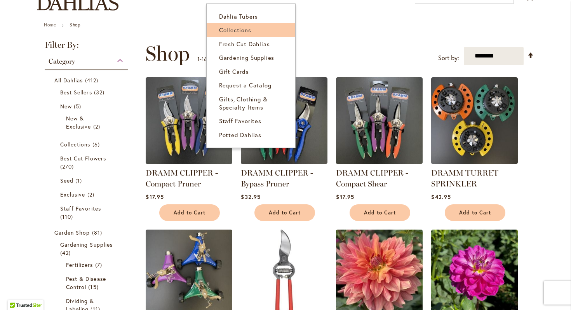
scroll to position [103, 0]
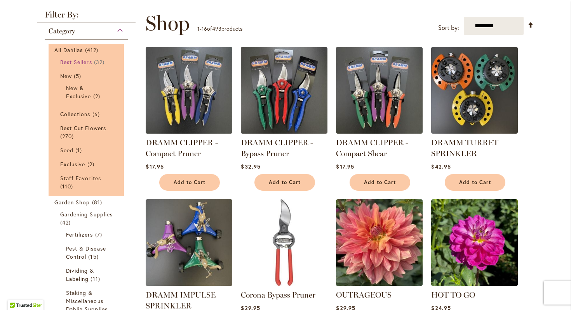
click at [87, 61] on span "Best Sellers" at bounding box center [76, 61] width 32 height 7
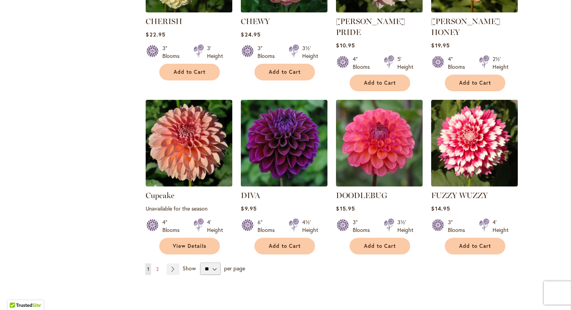
scroll to position [580, 0]
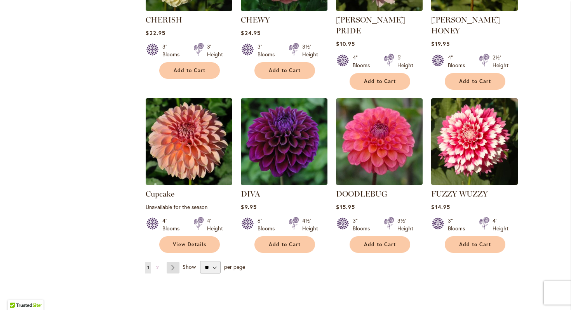
click at [173, 262] on link "Page Next" at bounding box center [173, 268] width 13 height 12
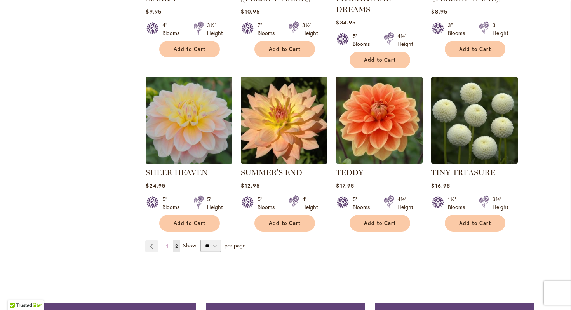
scroll to position [611, 0]
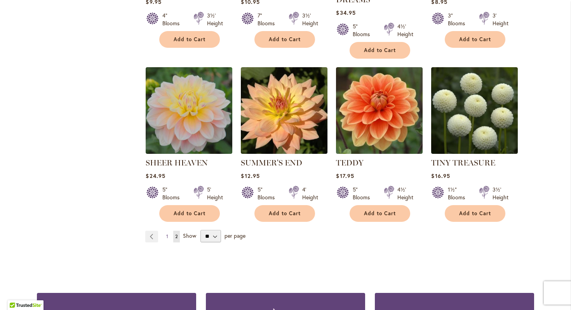
click at [166, 236] on link "Page 1" at bounding box center [167, 237] width 6 height 12
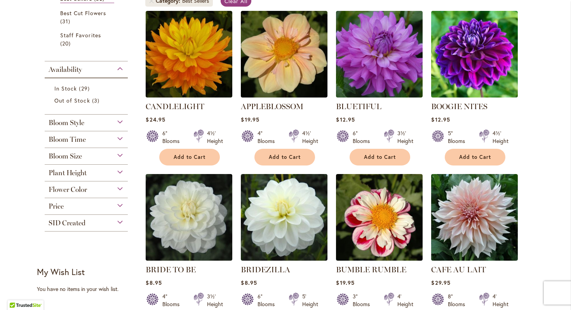
scroll to position [158, 0]
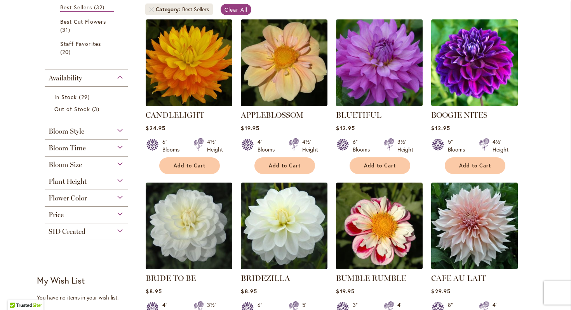
click at [377, 84] on img at bounding box center [379, 62] width 91 height 91
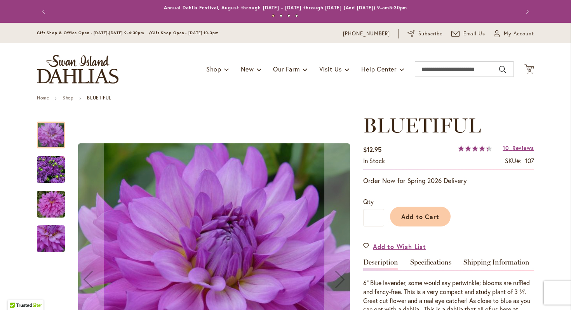
click at [54, 175] on img "Bluetiful" at bounding box center [51, 170] width 28 height 28
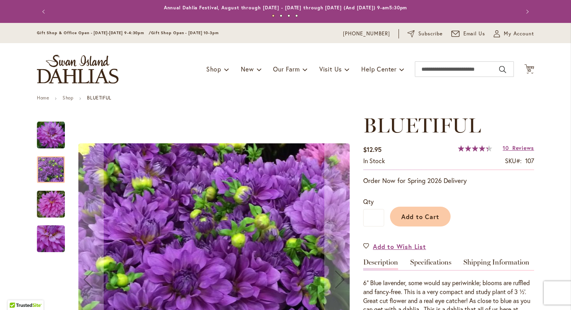
click at [49, 203] on img "Bluetiful" at bounding box center [51, 204] width 56 height 37
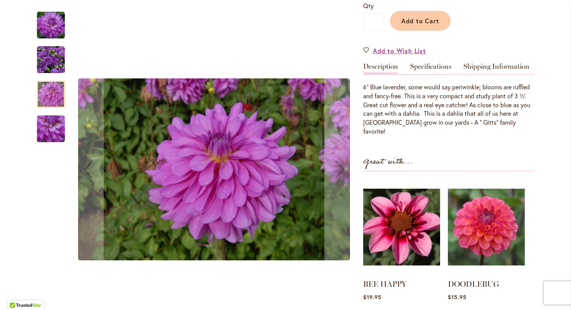
scroll to position [214, 0]
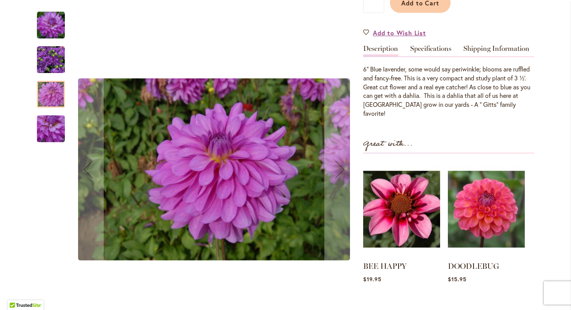
click at [56, 134] on img "Bluetiful" at bounding box center [51, 129] width 28 height 28
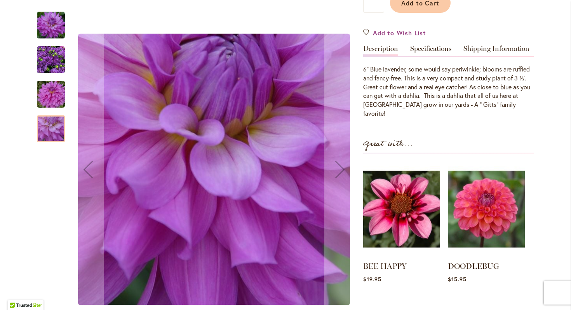
click at [58, 96] on img "Bluetiful" at bounding box center [51, 94] width 56 height 37
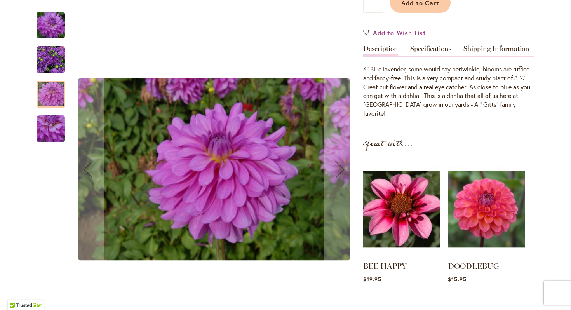
click at [59, 68] on img "Bluetiful" at bounding box center [51, 60] width 28 height 28
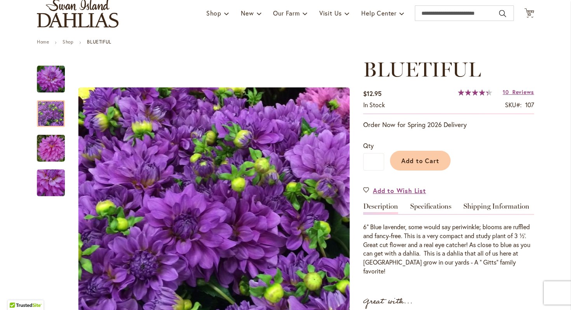
scroll to position [0, 0]
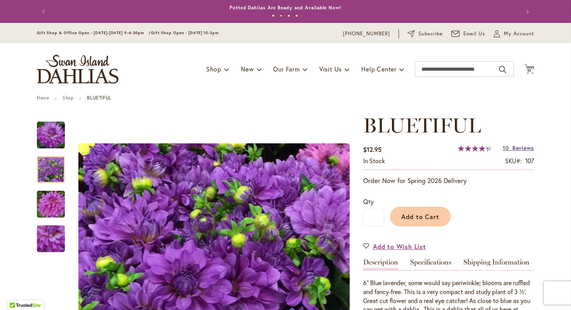
click at [515, 151] on span "Reviews" at bounding box center [524, 147] width 22 height 7
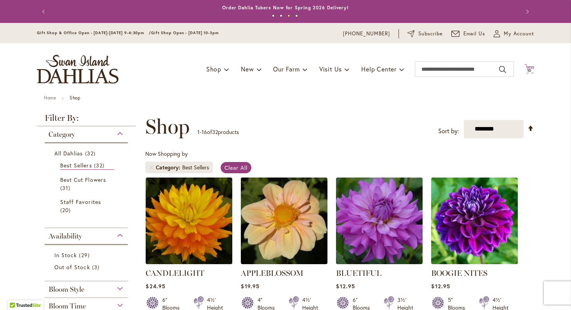
click at [532, 70] on span "10" at bounding box center [529, 70] width 5 height 5
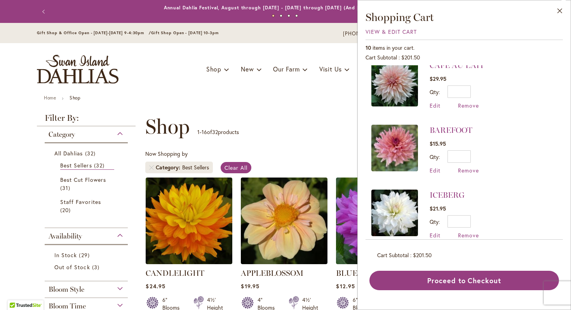
scroll to position [473, 0]
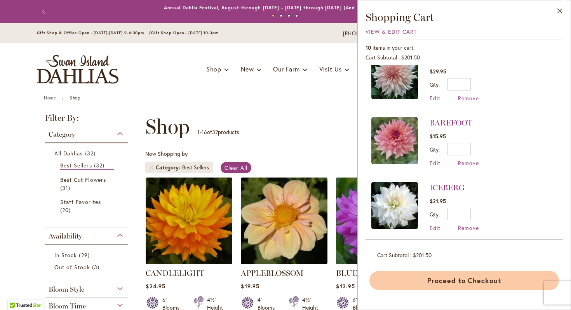
click at [463, 277] on button "Proceed to Checkout" at bounding box center [465, 280] width 190 height 19
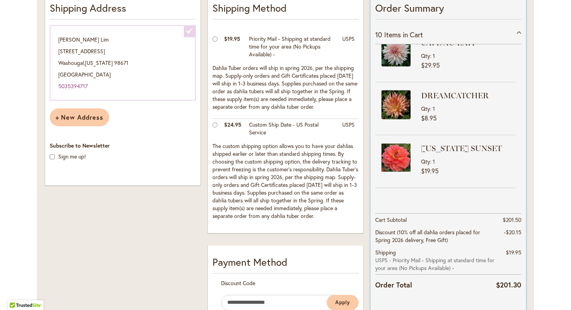
scroll to position [172, 0]
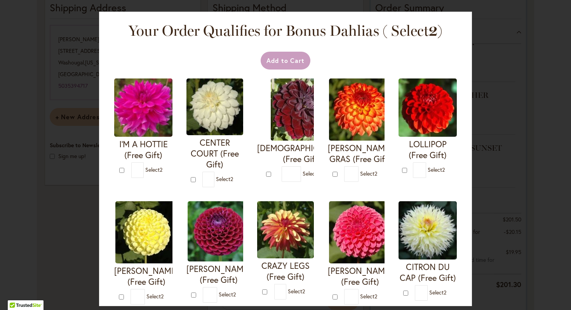
click at [0, 310] on div at bounding box center [0, 310] width 0 height 0
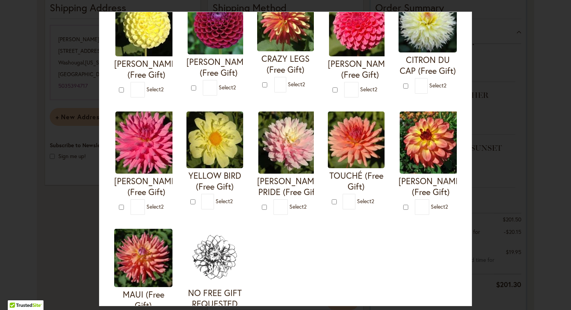
scroll to position [282, 0]
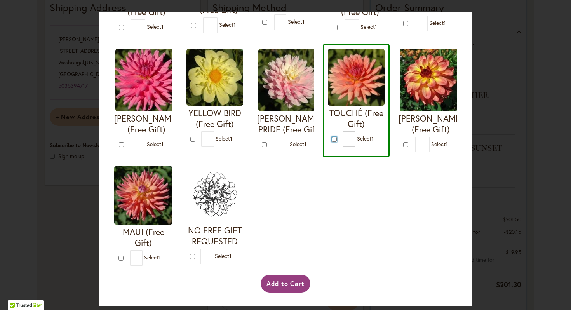
type input "*"
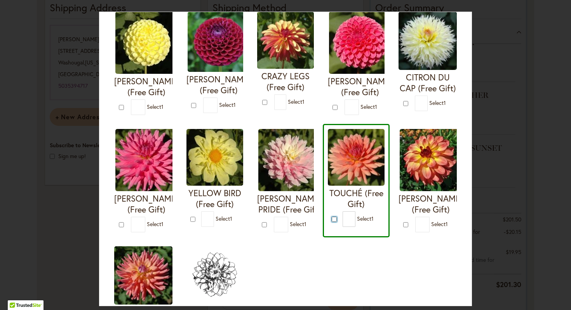
scroll to position [137, 0]
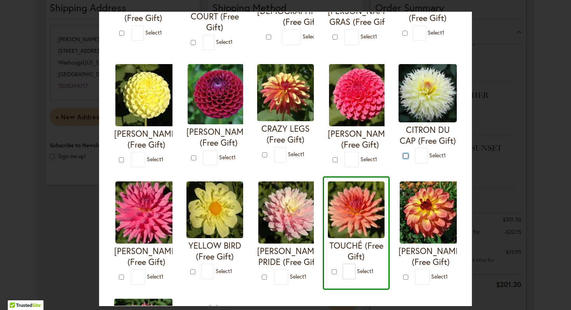
type input "*"
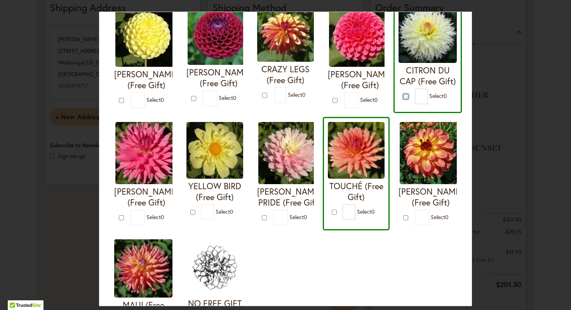
scroll to position [282, 0]
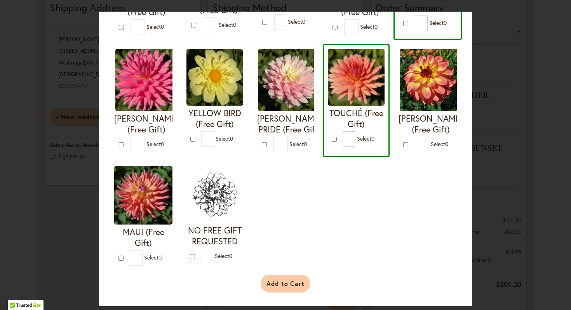
click at [276, 286] on button "Add to Cart" at bounding box center [286, 284] width 50 height 18
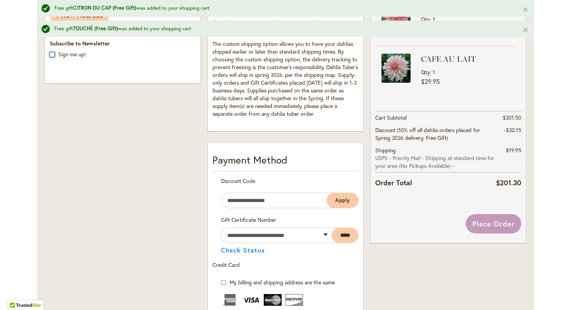
scroll to position [415, 0]
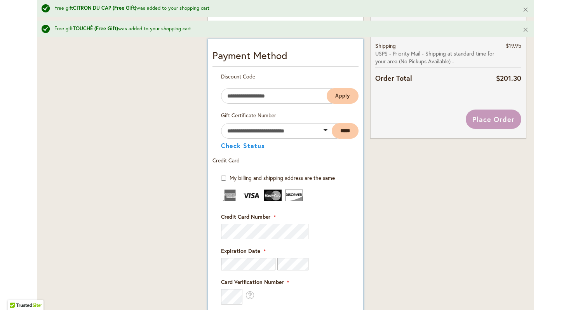
click at [240, 227] on fieldset "Payment Information Payment Method Discount Code Enter discount code Apply Gift…" at bounding box center [286, 260] width 146 height 424
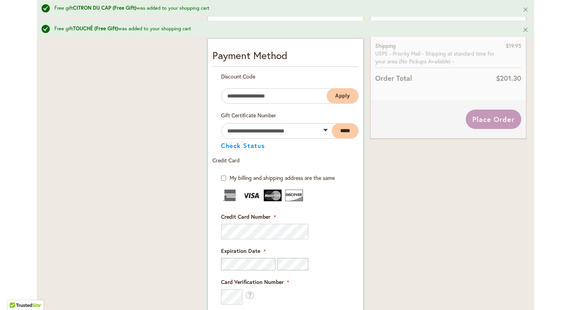
click at [247, 231] on fieldset "Payment Information Payment Method Discount Code Enter discount code Apply Gift…" at bounding box center [286, 260] width 146 height 424
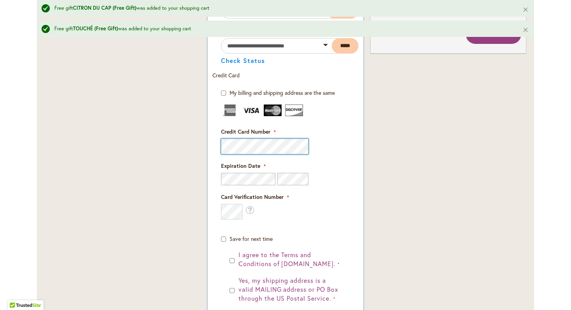
scroll to position [506, 0]
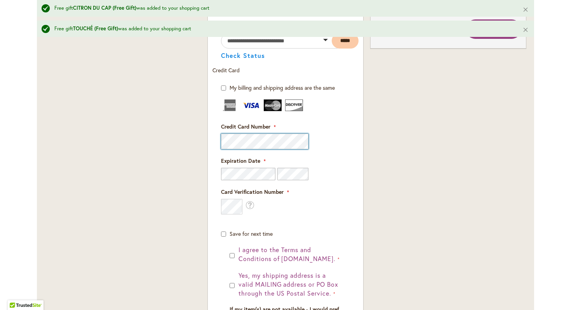
click at [193, 136] on div "Shipping Address Tameka Lim 32552 NE Washougal River Road Washougal , Washingto…" at bounding box center [286, 52] width 488 height 720
click at [244, 203] on div "What is this?" at bounding box center [237, 207] width 33 height 16
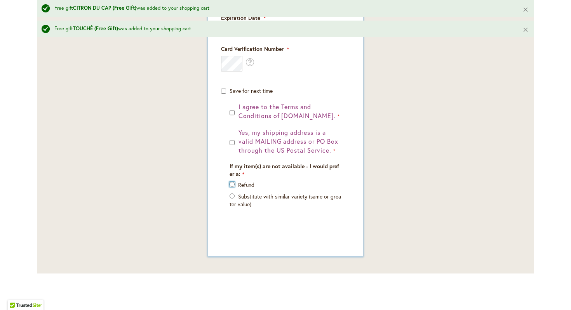
scroll to position [650, 0]
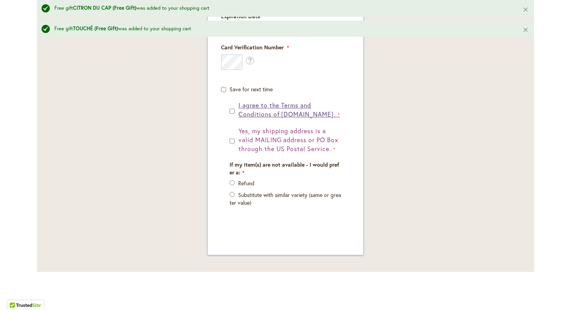
click at [286, 113] on span "I agree to the Terms and Conditions of dahlias.com." at bounding box center [287, 109] width 97 height 17
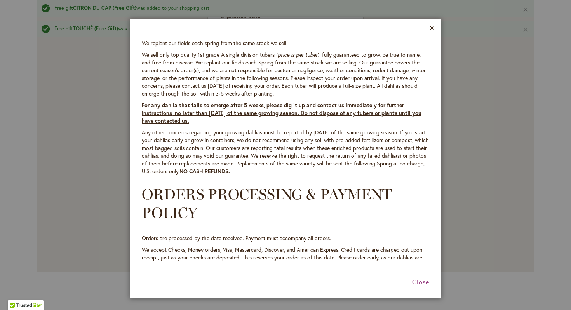
scroll to position [0, 0]
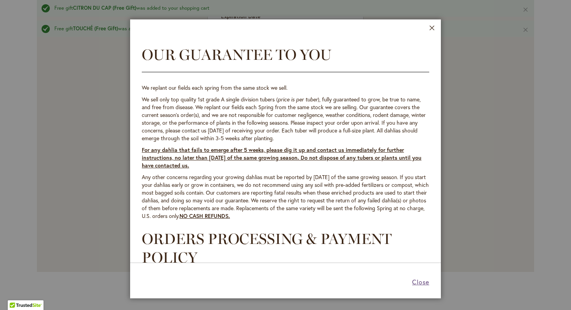
click at [419, 282] on span "Close" at bounding box center [420, 282] width 17 height 8
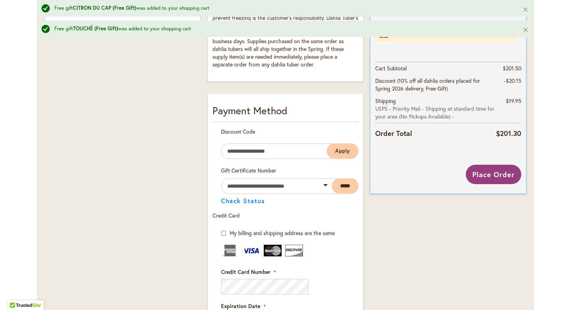
scroll to position [368, 0]
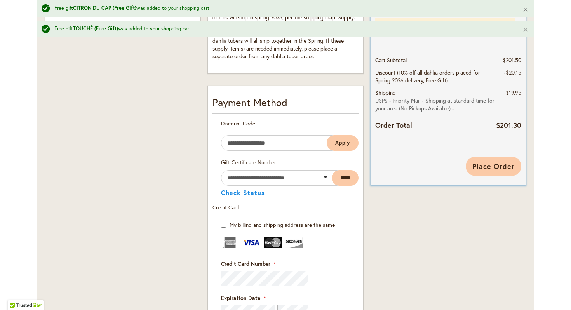
click at [485, 167] on span "Place Order" at bounding box center [494, 166] width 42 height 9
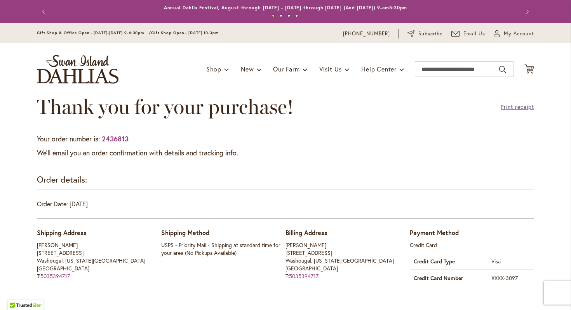
click at [509, 108] on link "Print receipt" at bounding box center [517, 107] width 33 height 8
